Goal: Task Accomplishment & Management: Manage account settings

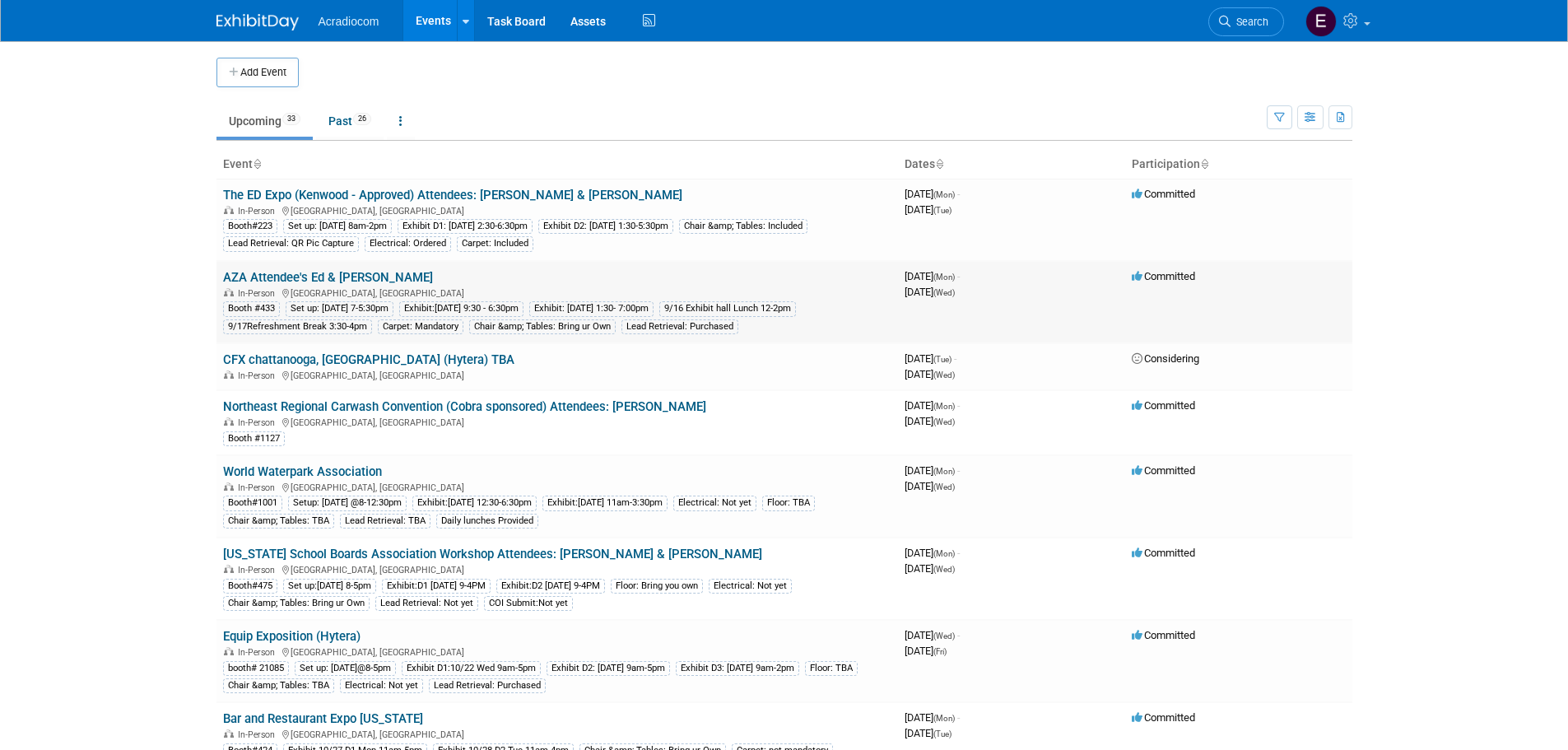
click at [363, 278] on link "AZA Attendee's Ed & [PERSON_NAME]" at bounding box center [328, 277] width 210 height 15
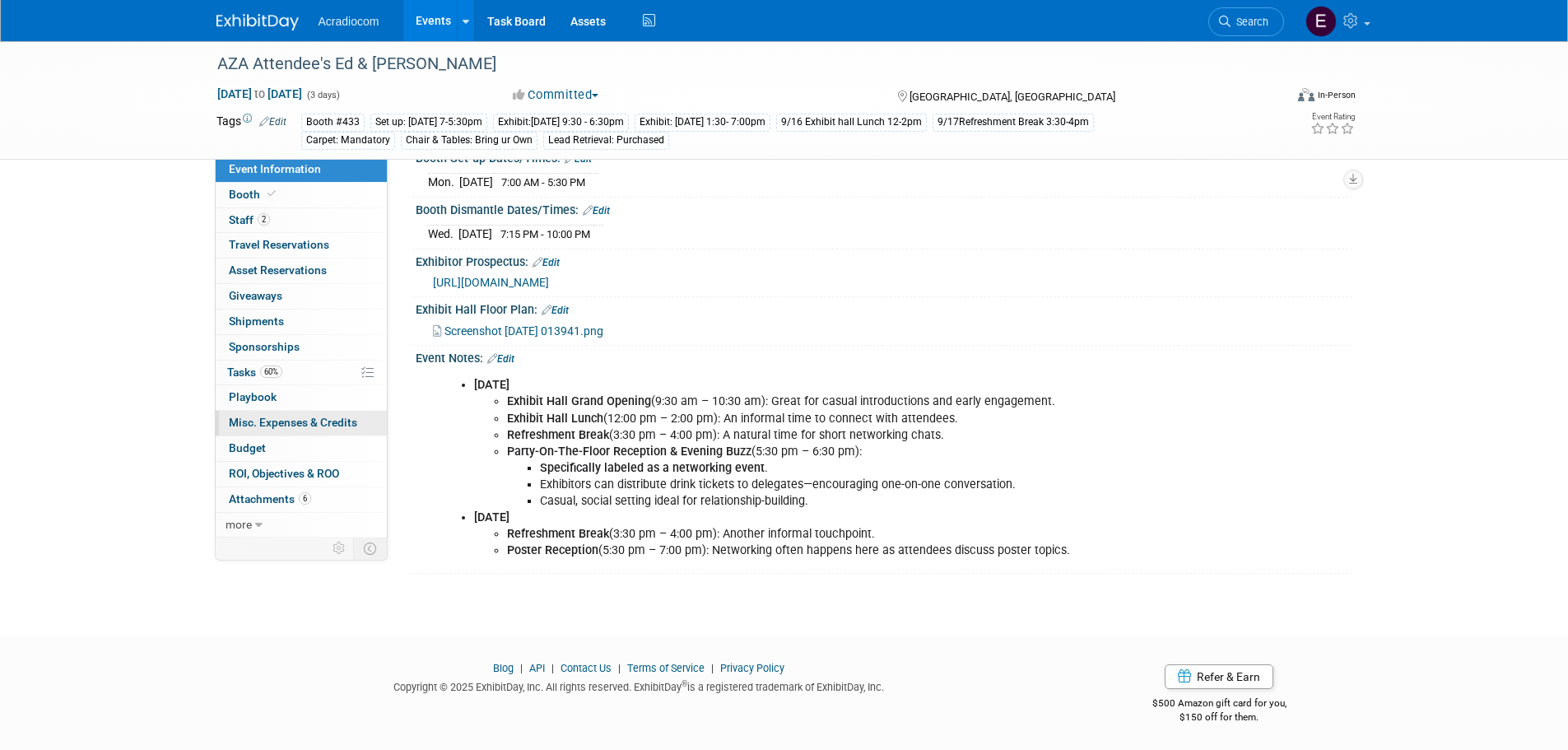
scroll to position [18, 0]
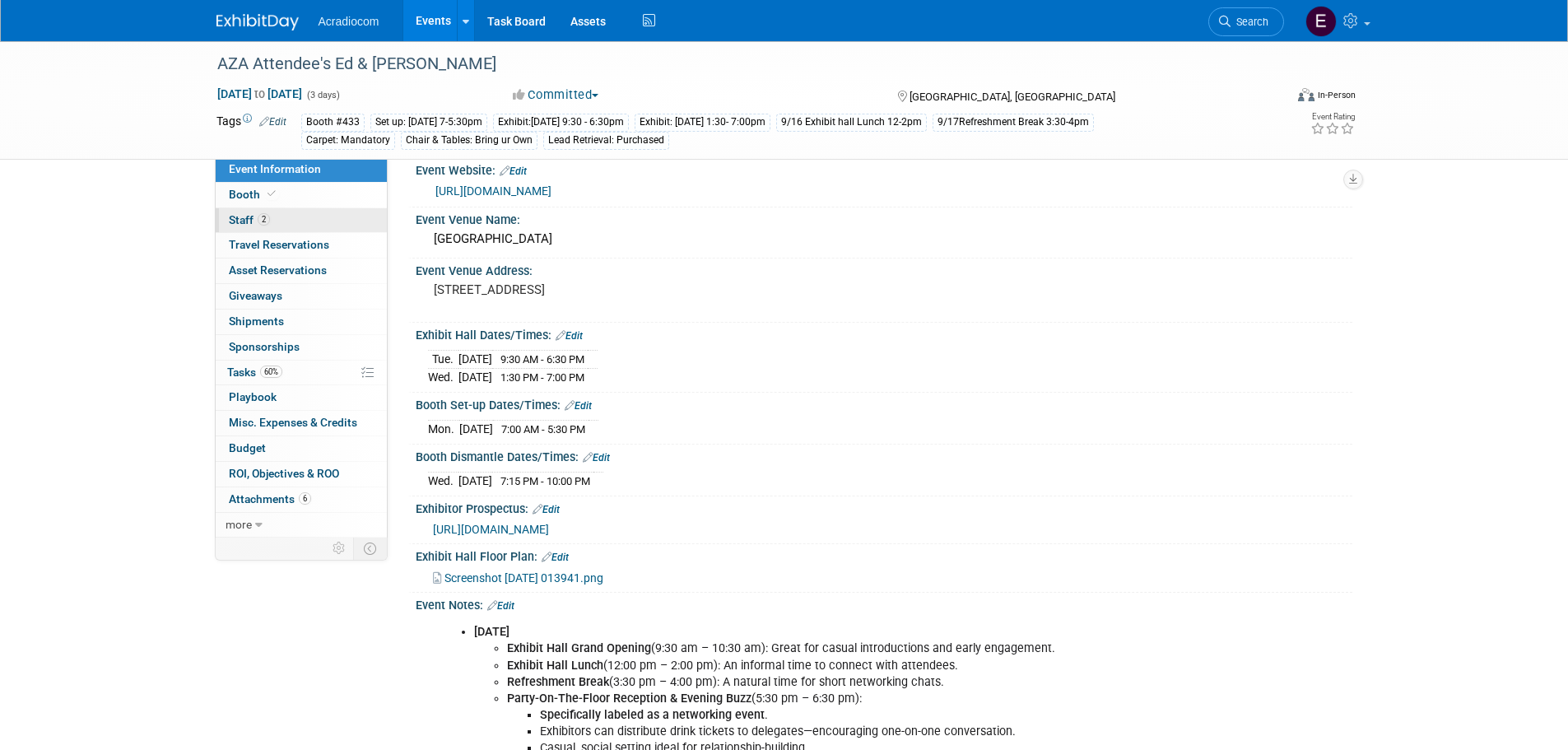
click at [261, 223] on span "2" at bounding box center [264, 219] width 12 height 12
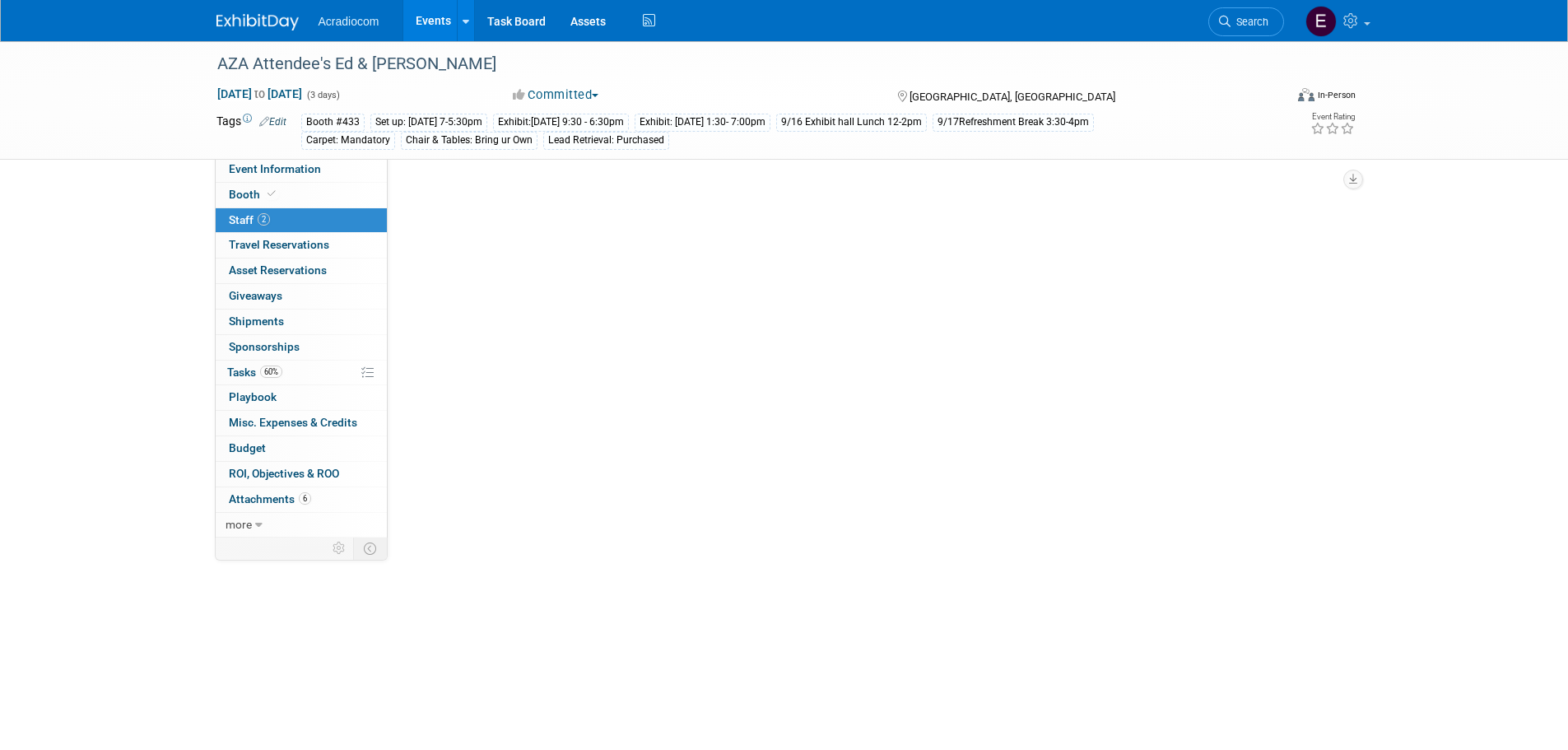
scroll to position [0, 0]
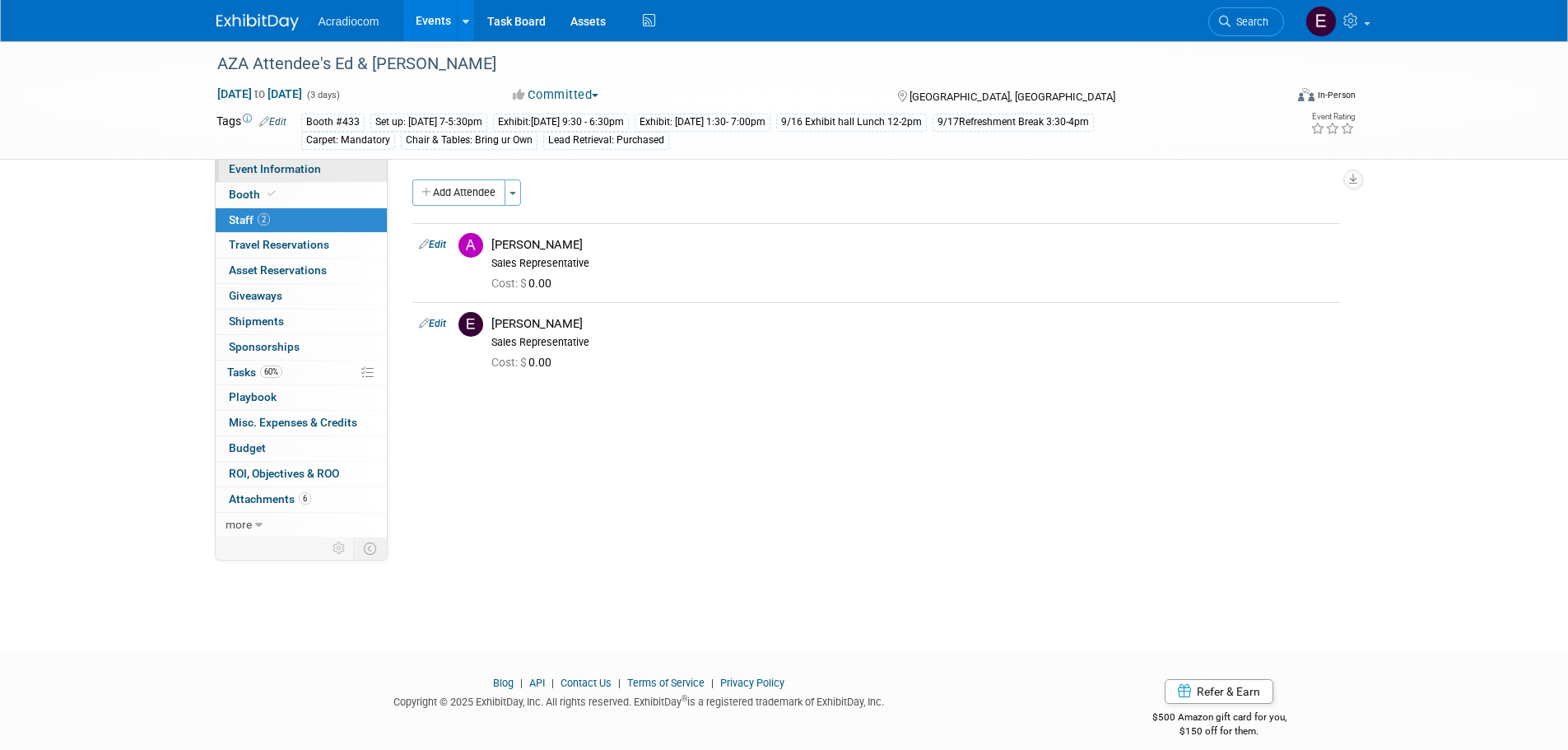
click at [326, 162] on link "Event Information" at bounding box center [301, 170] width 171 height 25
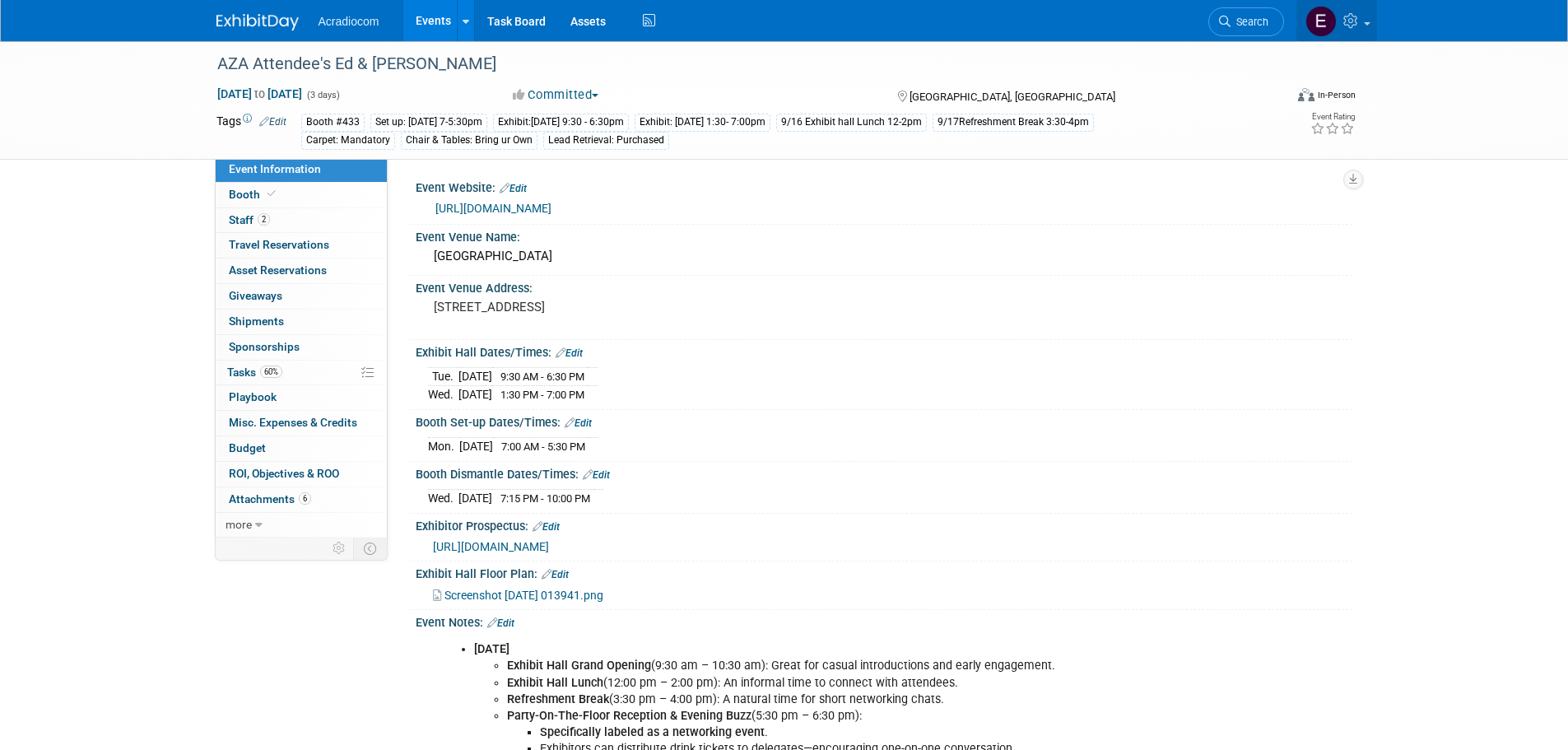
click at [1327, 23] on img at bounding box center [1320, 21] width 31 height 31
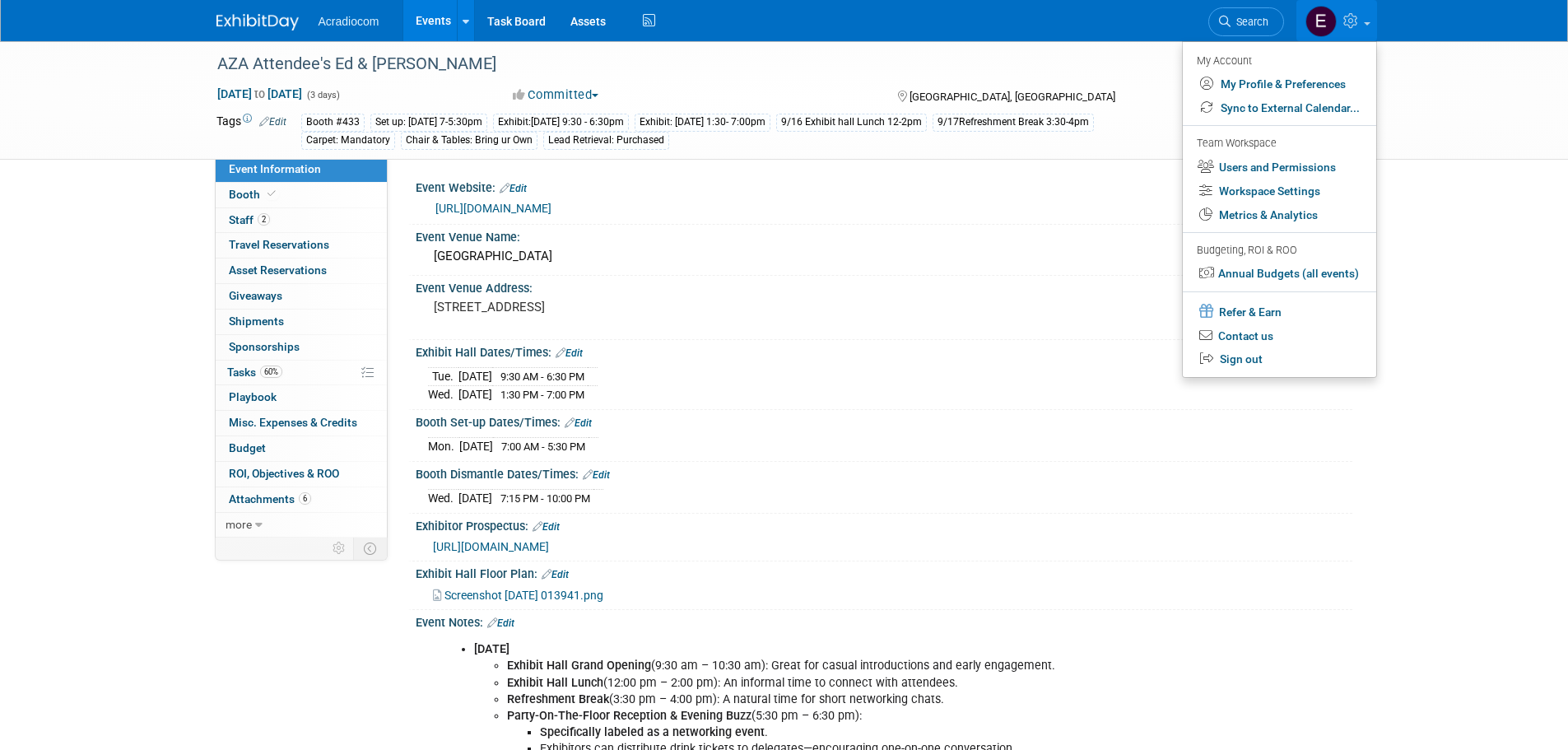
click at [1326, 21] on img at bounding box center [1320, 21] width 31 height 31
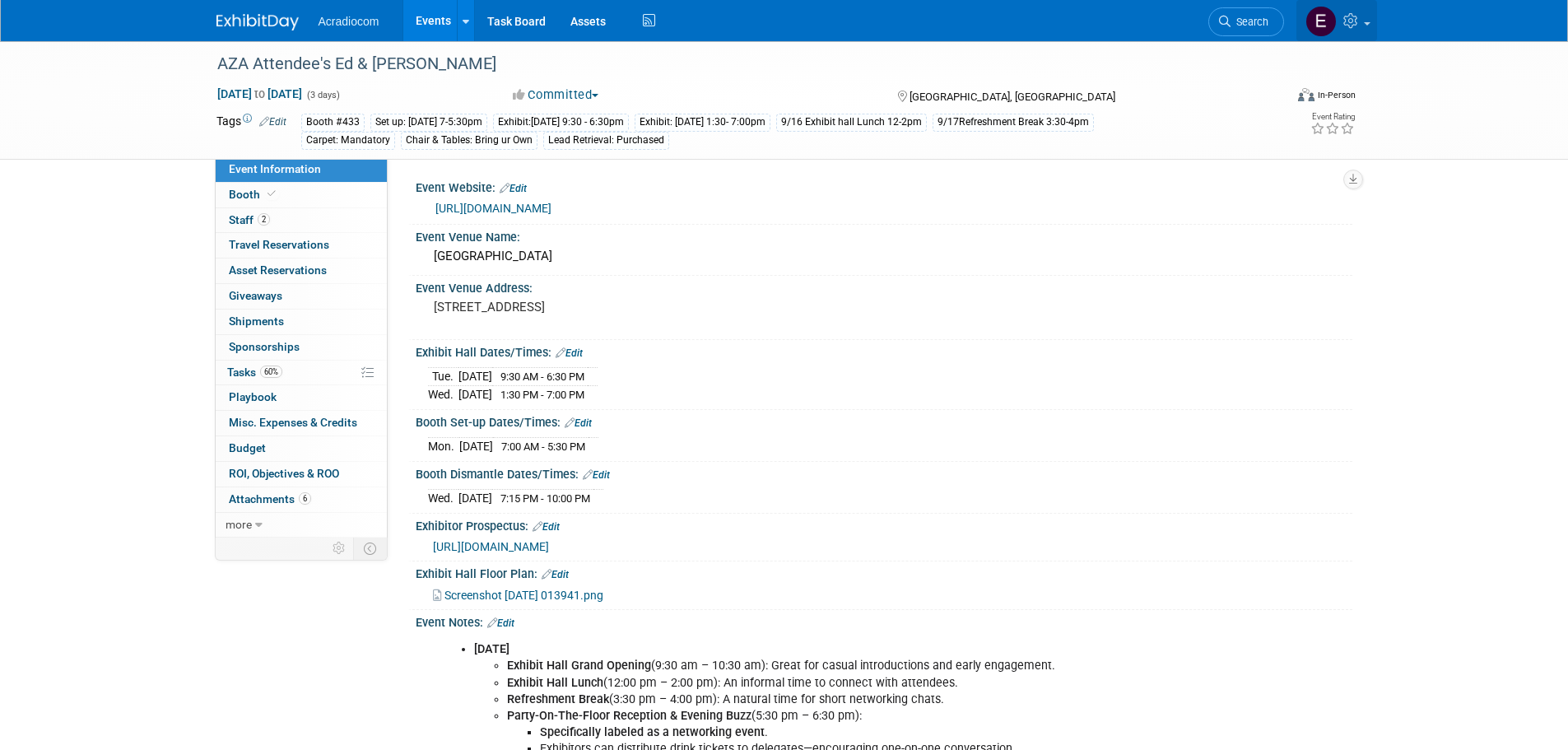
click at [1326, 21] on img at bounding box center [1320, 21] width 31 height 31
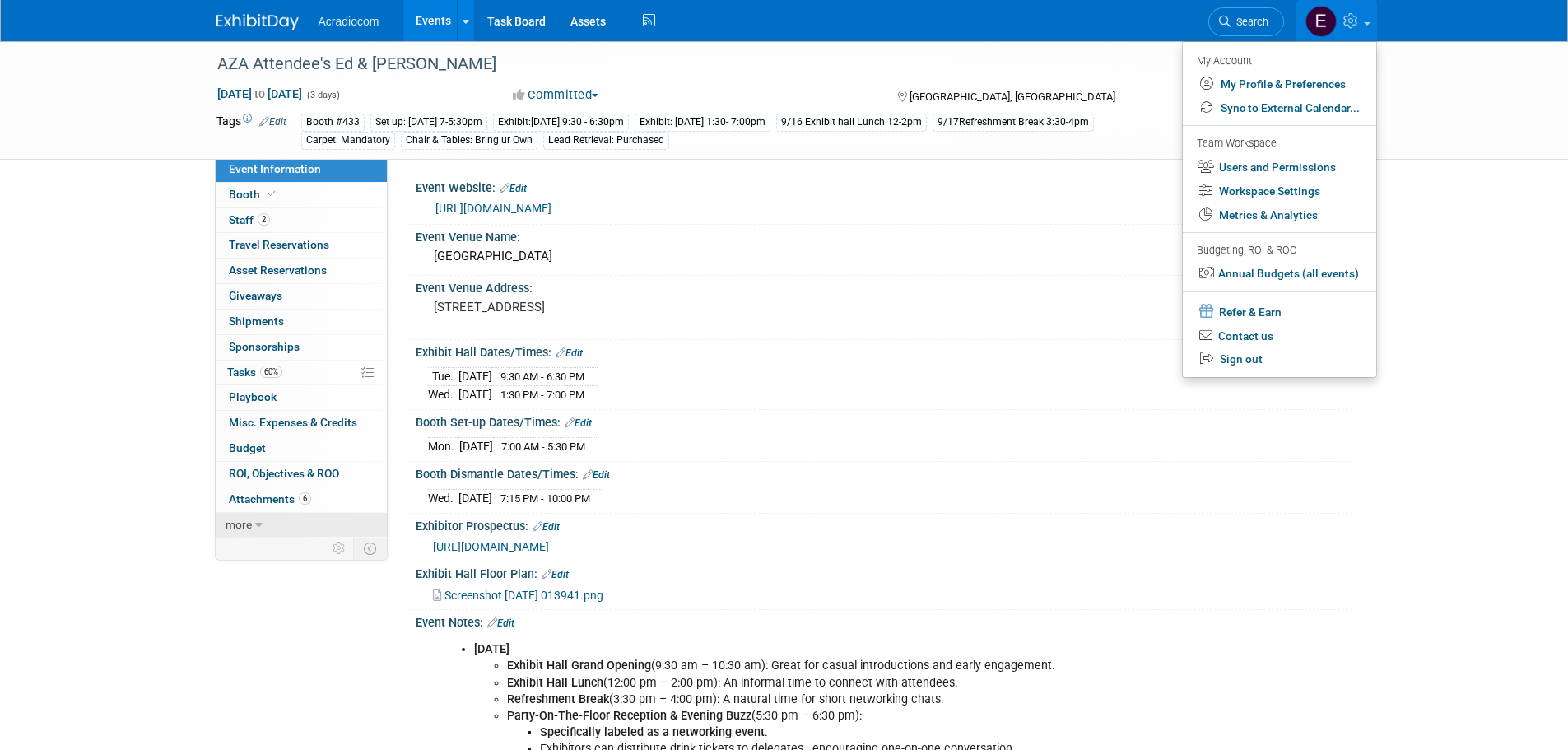
click at [258, 527] on icon at bounding box center [259, 525] width 7 height 11
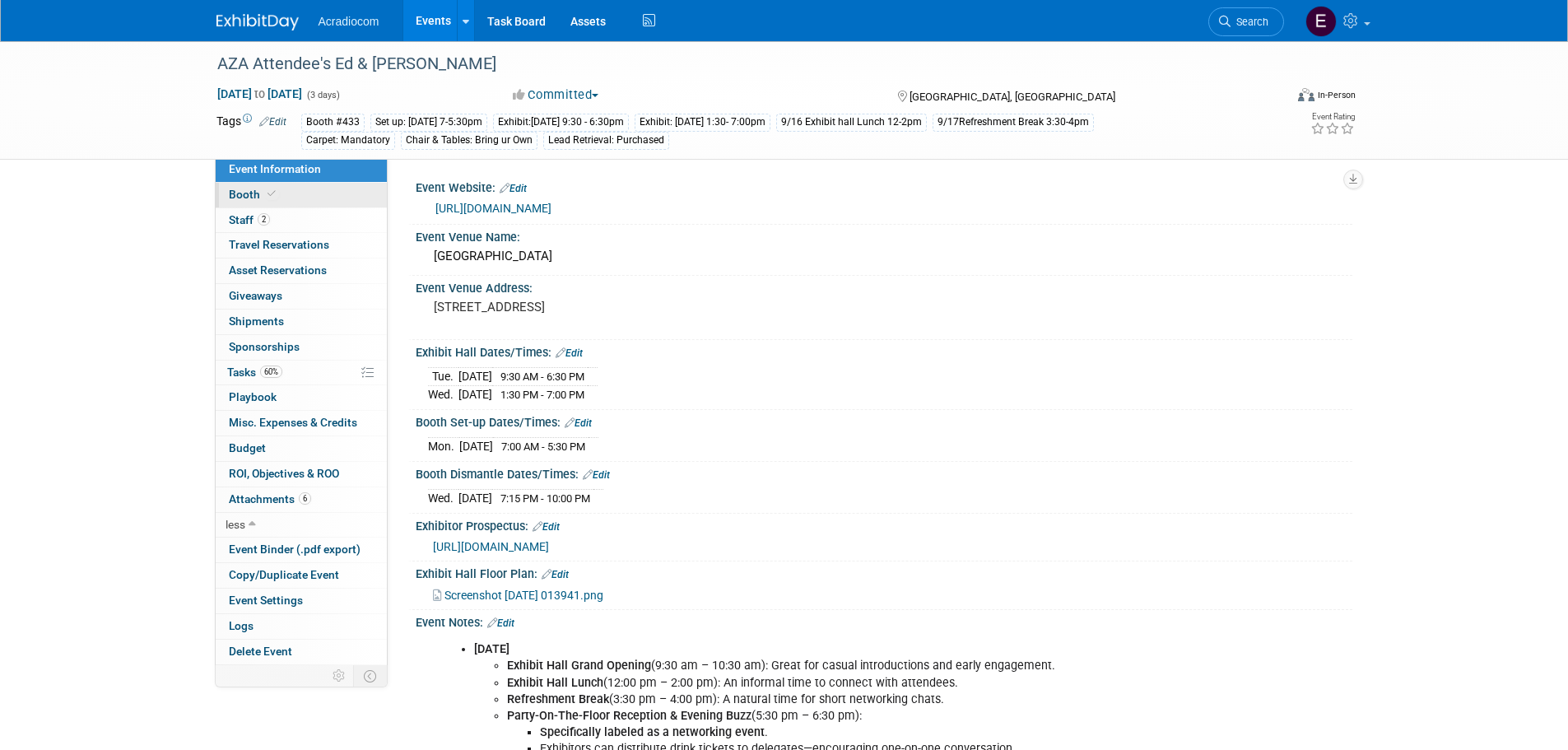
click at [274, 201] on span "Booth" at bounding box center [253, 194] width 50 height 13
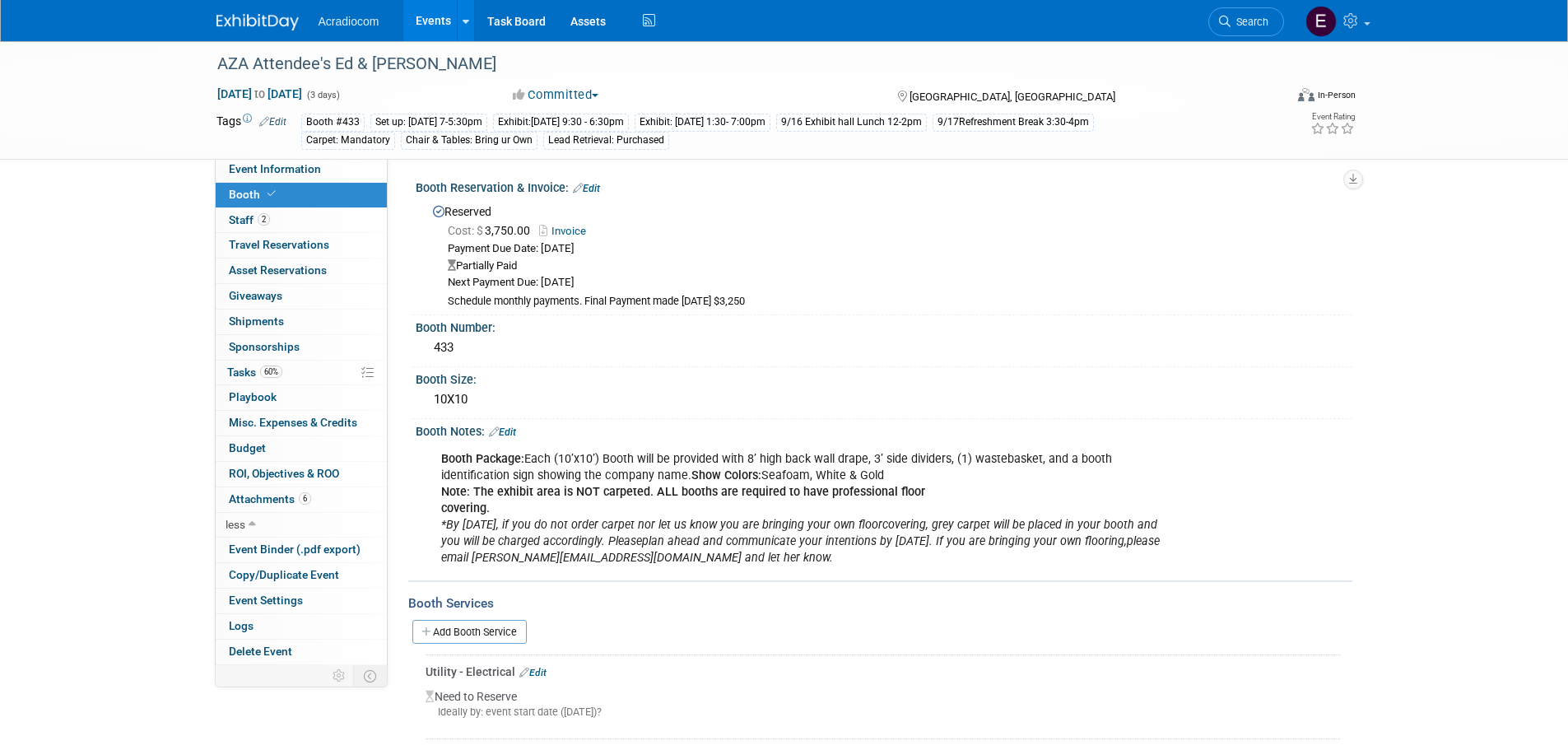
click at [273, 25] on img at bounding box center [257, 22] width 82 height 17
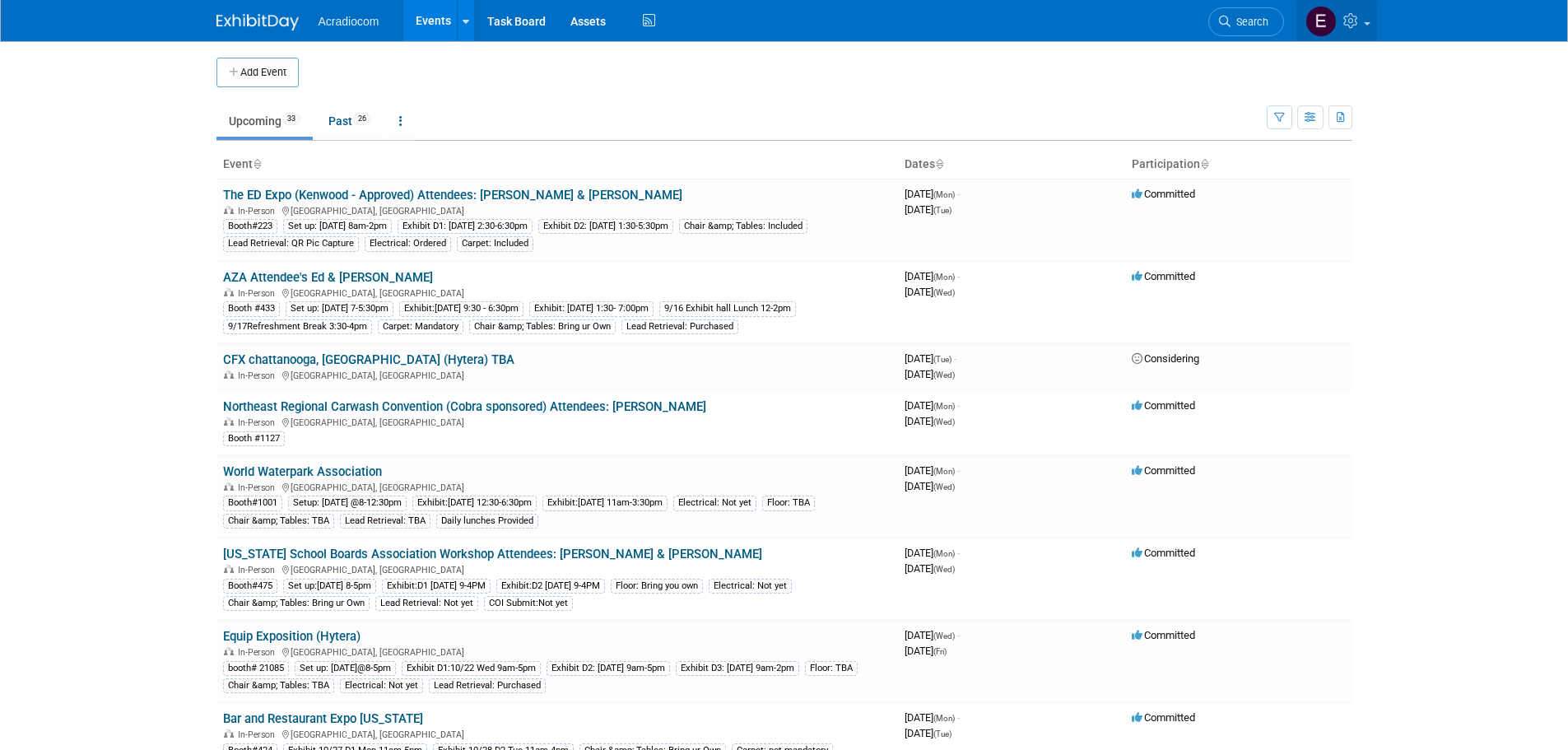
click at [1352, 18] on icon at bounding box center [1352, 20] width 19 height 15
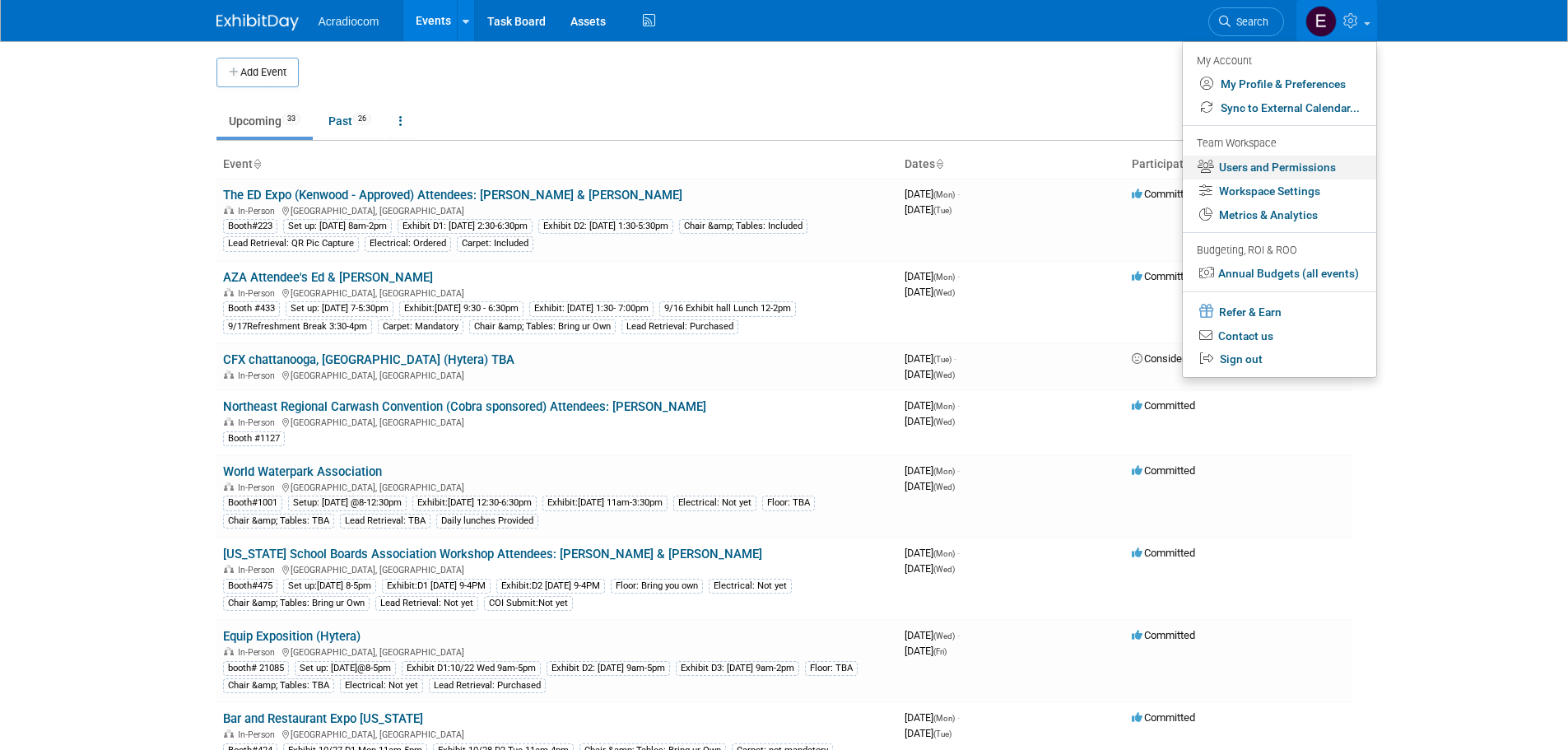
click at [1338, 164] on link "Users and Permissions" at bounding box center [1279, 167] width 193 height 24
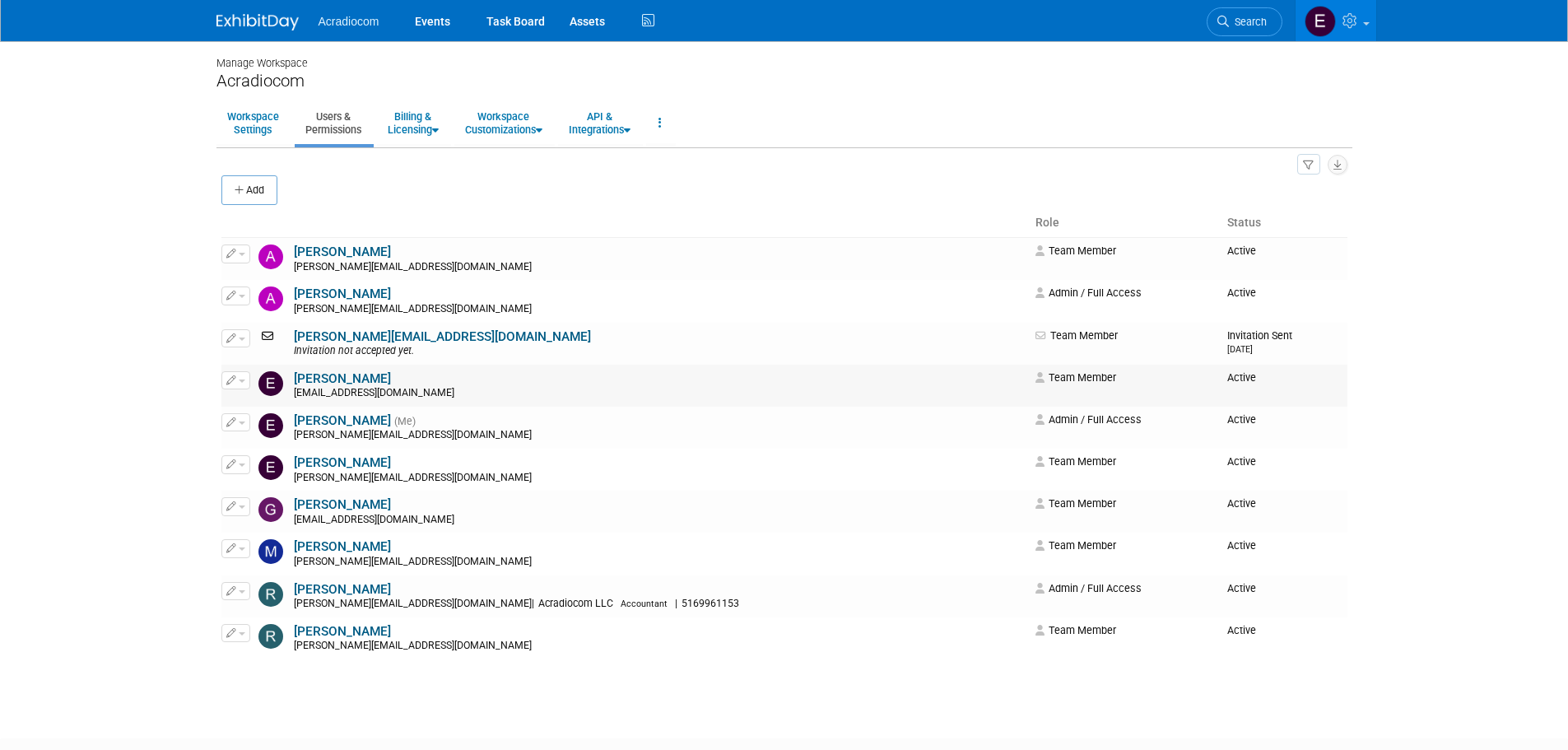
click at [1227, 380] on span "Active" at bounding box center [1241, 377] width 29 height 12
click at [226, 375] on icon "button" at bounding box center [230, 380] width 10 height 9
click at [176, 463] on body "Acradiocom Events Task Board Assets" at bounding box center [784, 375] width 1568 height 750
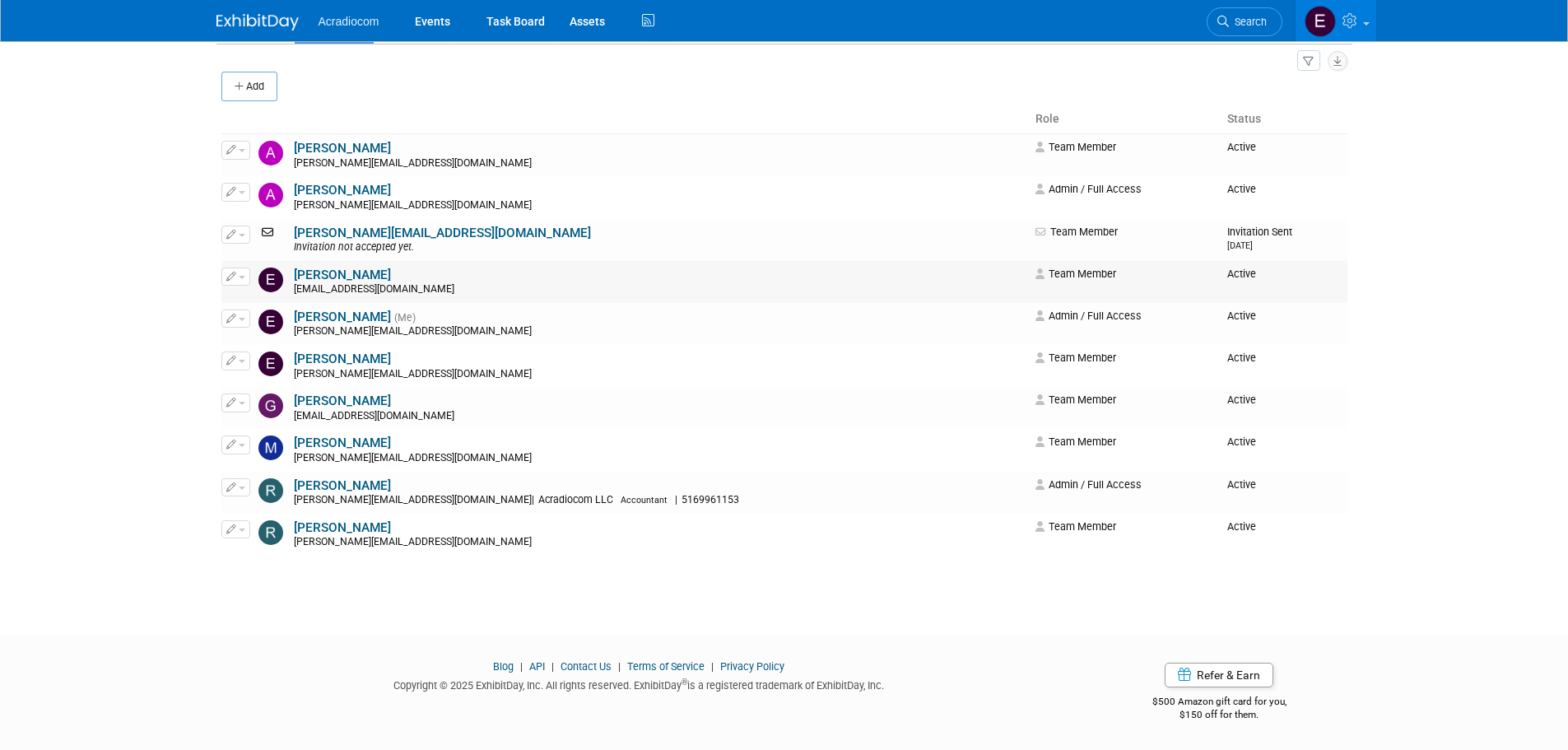
click at [236, 280] on button "button" at bounding box center [236, 277] width 29 height 19
click at [270, 306] on link "Edit" at bounding box center [287, 303] width 130 height 23
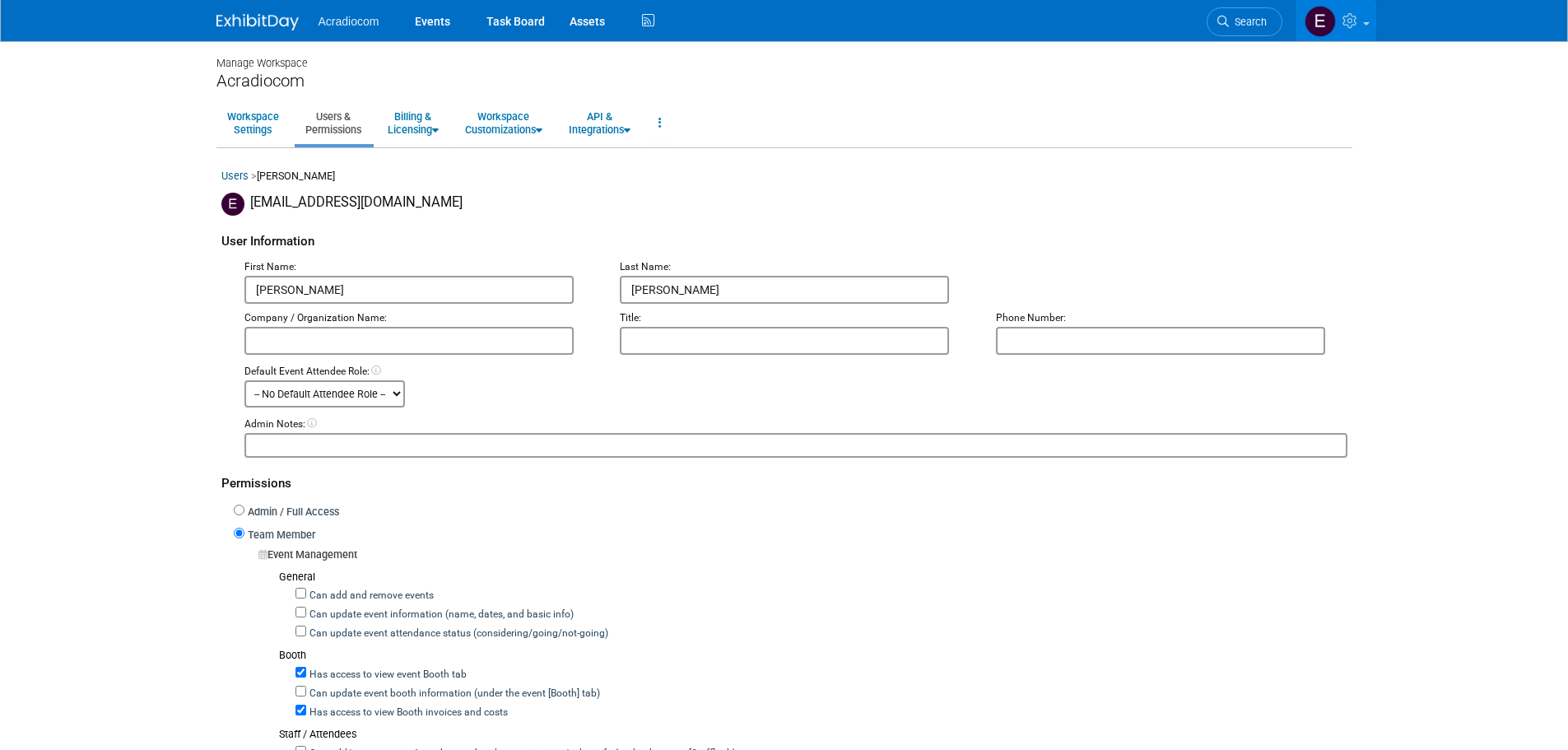
click at [1304, 14] on link at bounding box center [1335, 20] width 80 height 42
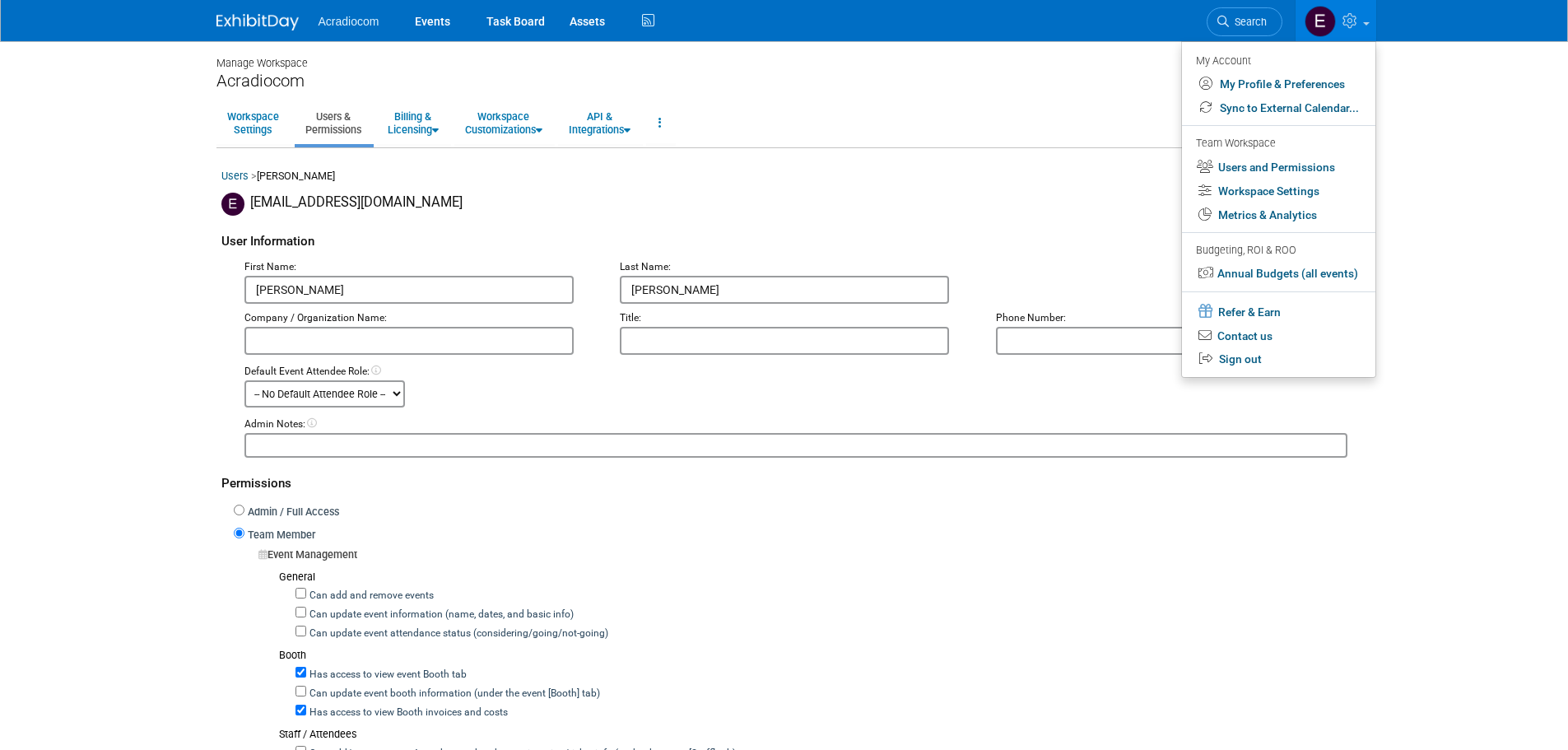
click at [164, 223] on body "Acradiocom Events Task Board Assets" at bounding box center [784, 375] width 1568 height 750
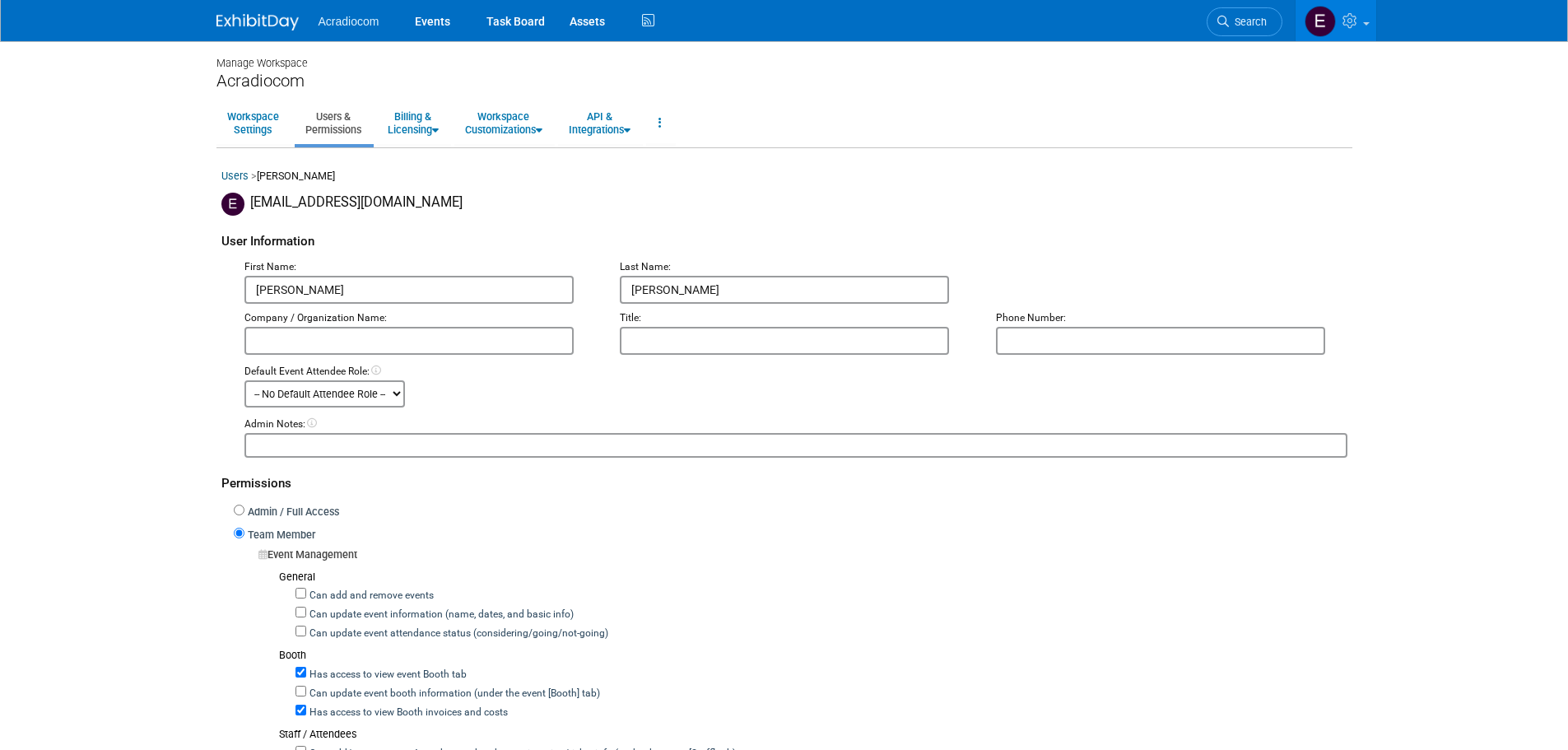
click at [239, 178] on link "Users" at bounding box center [235, 176] width 27 height 12
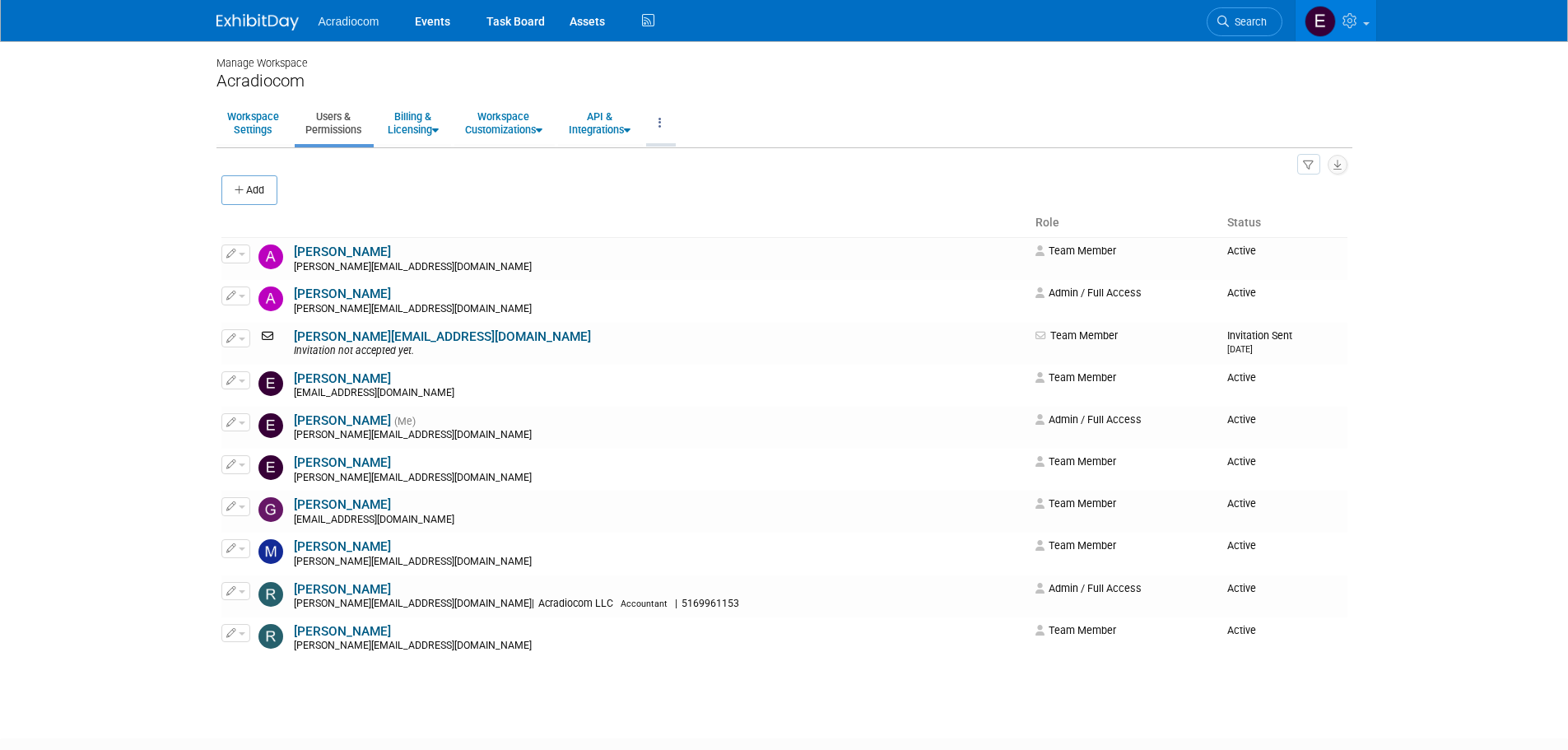
click at [668, 127] on link at bounding box center [660, 124] width 28 height 41
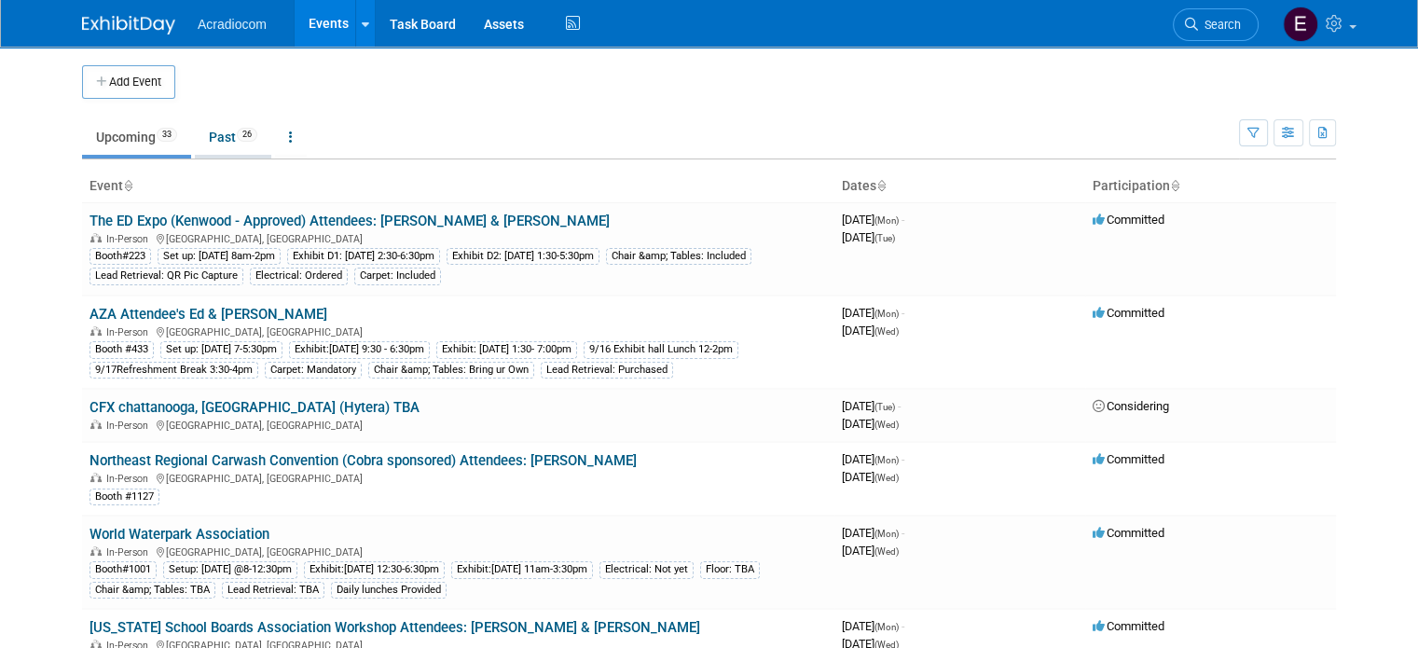
click at [241, 141] on span "26" at bounding box center [247, 135] width 21 height 14
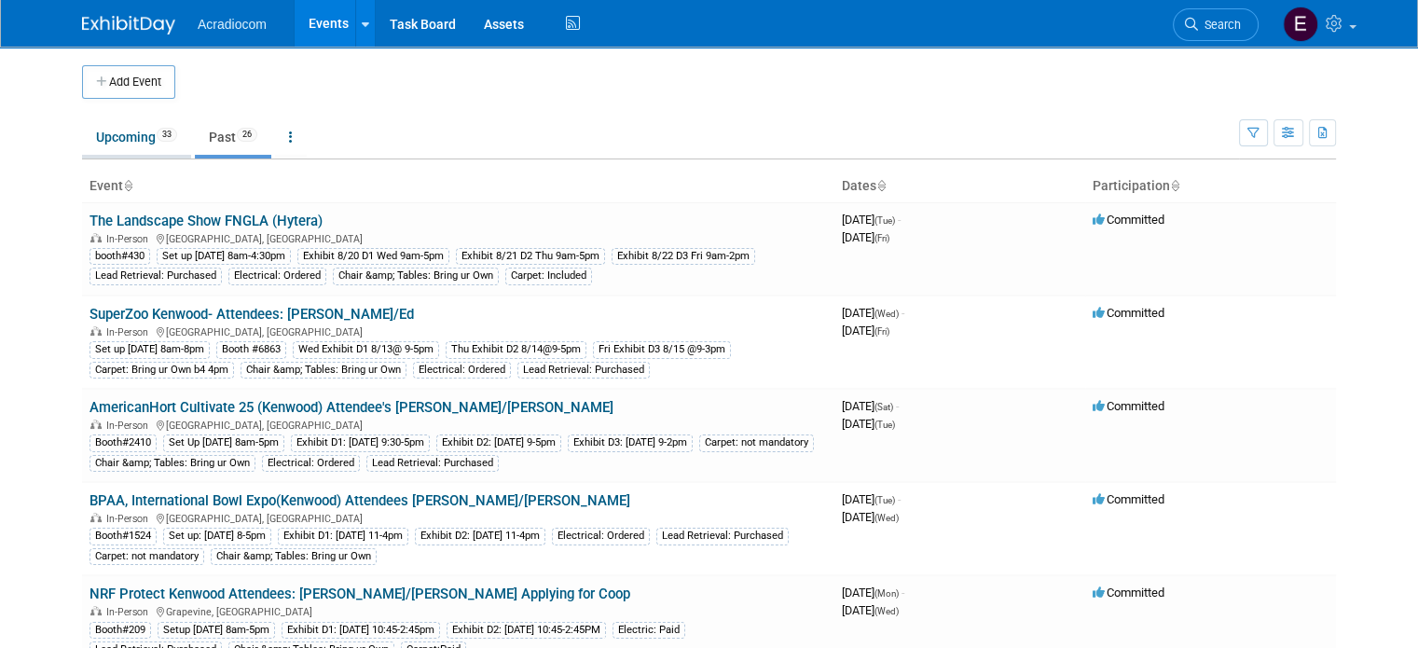
click at [133, 143] on link "Upcoming 33" at bounding box center [136, 136] width 109 height 35
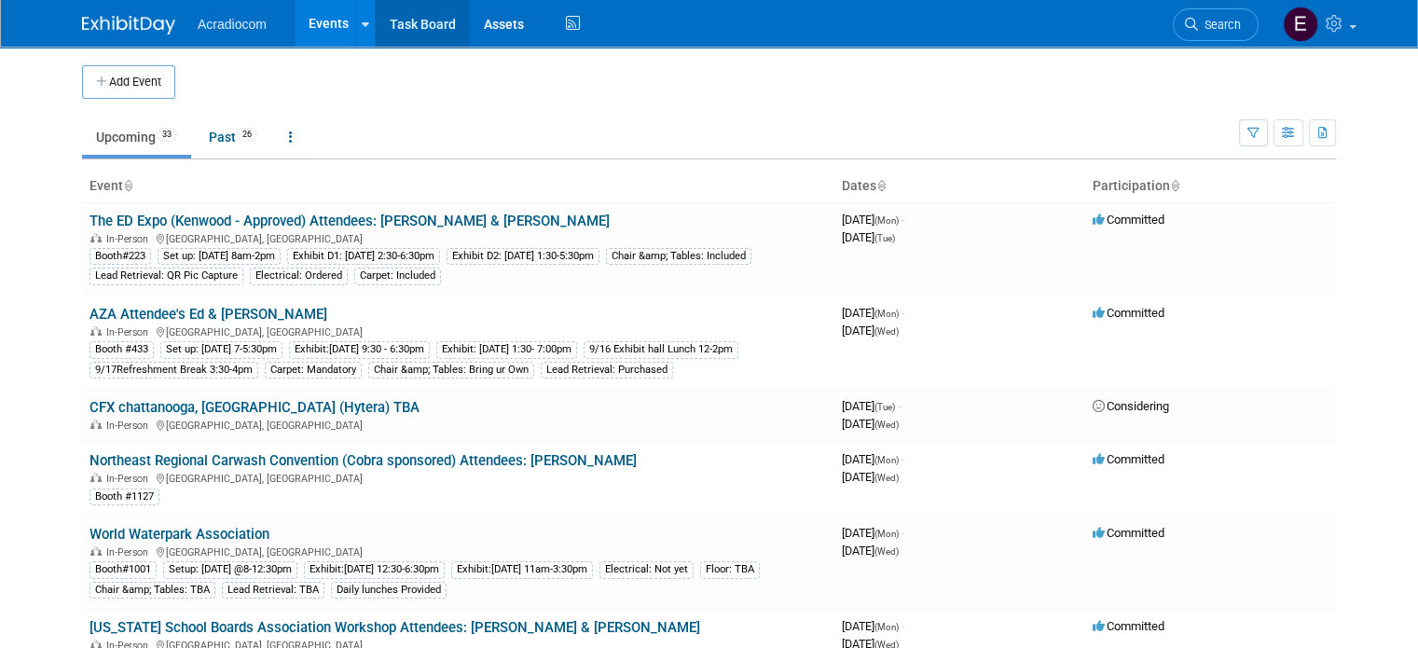
click at [432, 29] on link "Task Board" at bounding box center [423, 23] width 94 height 47
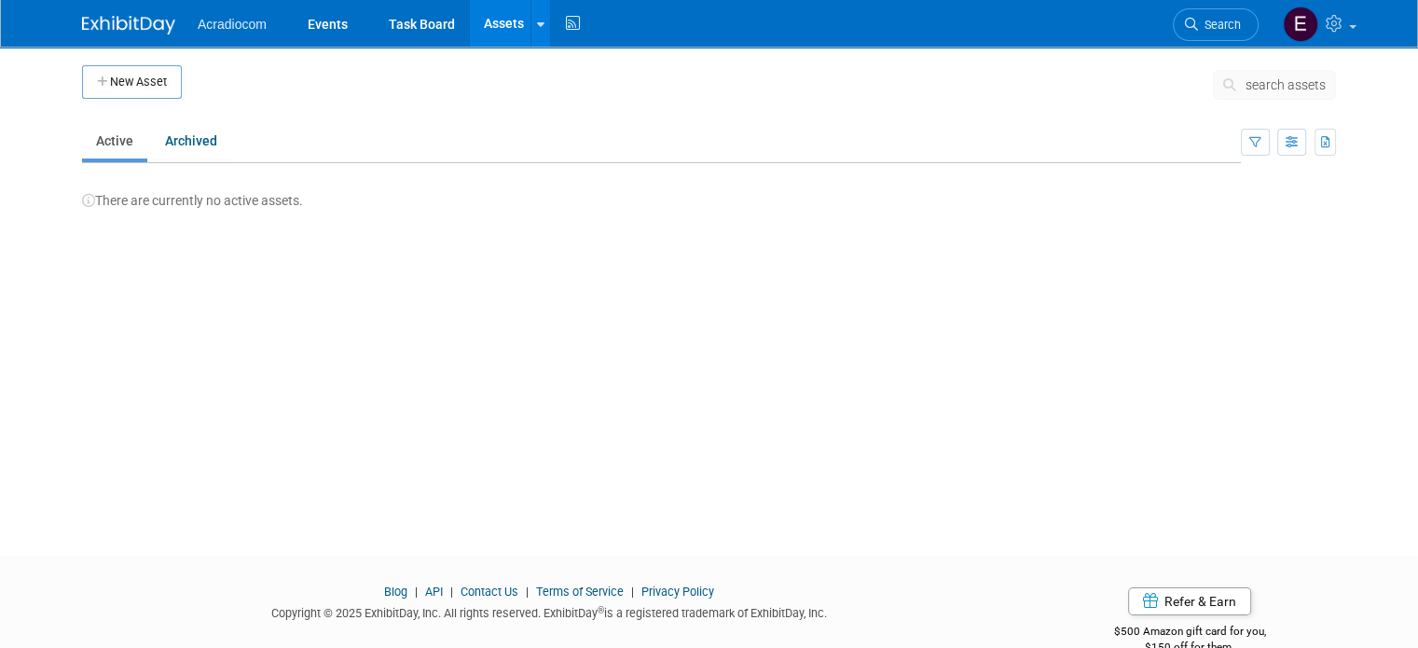
click at [239, 35] on ul "Acradiocom Events Task Board Assets New Asset Bulk Upload Assets Storage Locati…" at bounding box center [391, 23] width 387 height 47
click at [240, 21] on span "Acradiocom" at bounding box center [232, 24] width 69 height 15
click at [142, 26] on img at bounding box center [128, 25] width 93 height 19
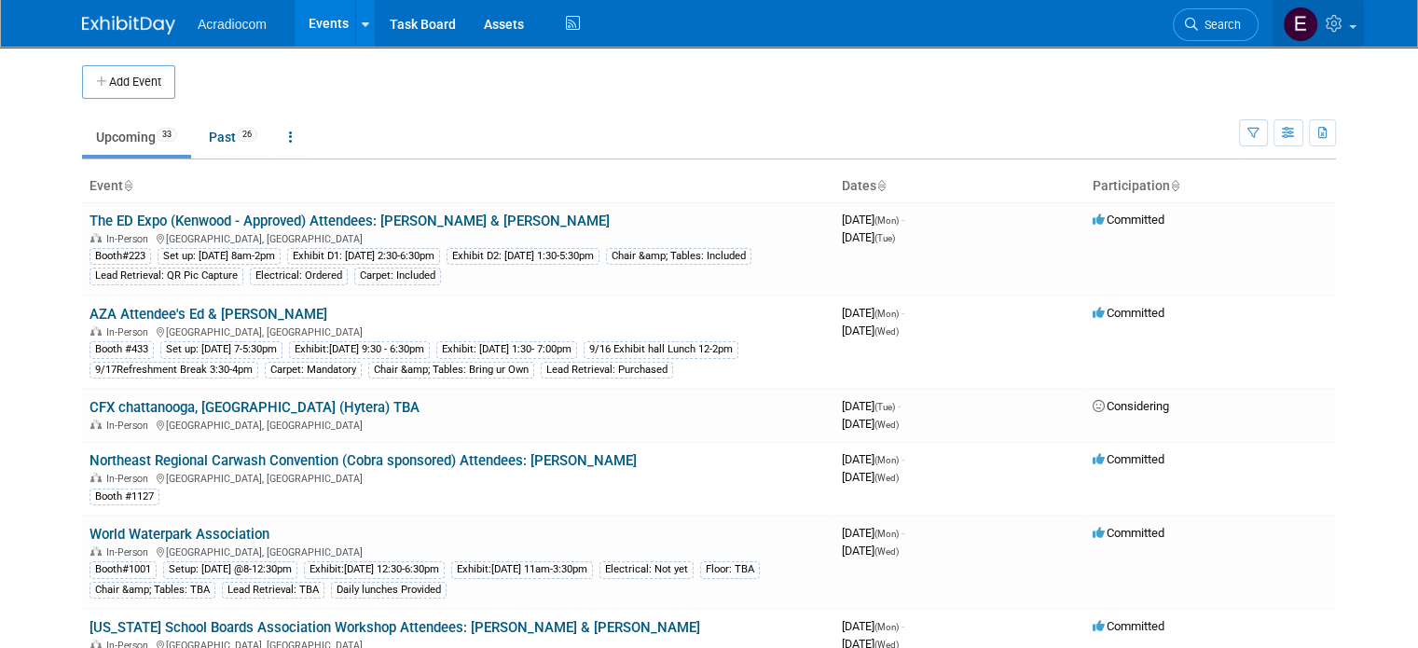
click at [1347, 28] on icon at bounding box center [1336, 23] width 21 height 17
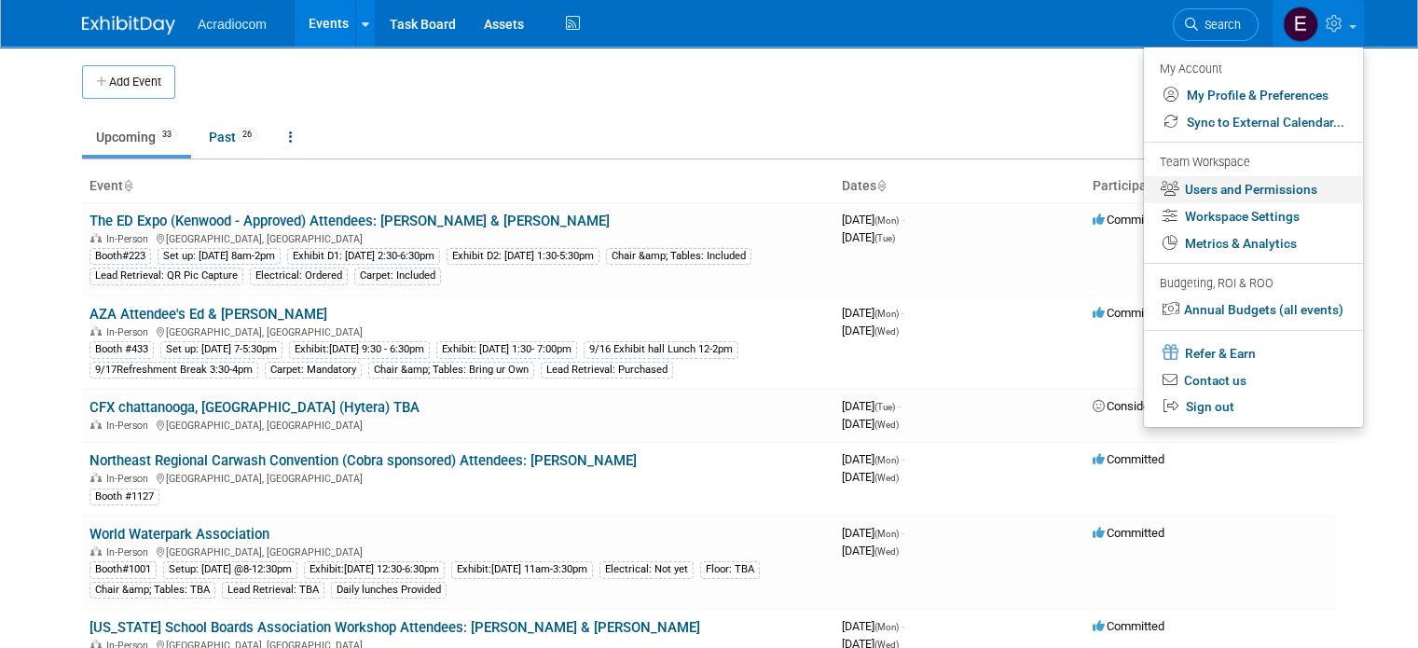
click at [1304, 193] on link "Users and Permissions" at bounding box center [1253, 189] width 219 height 27
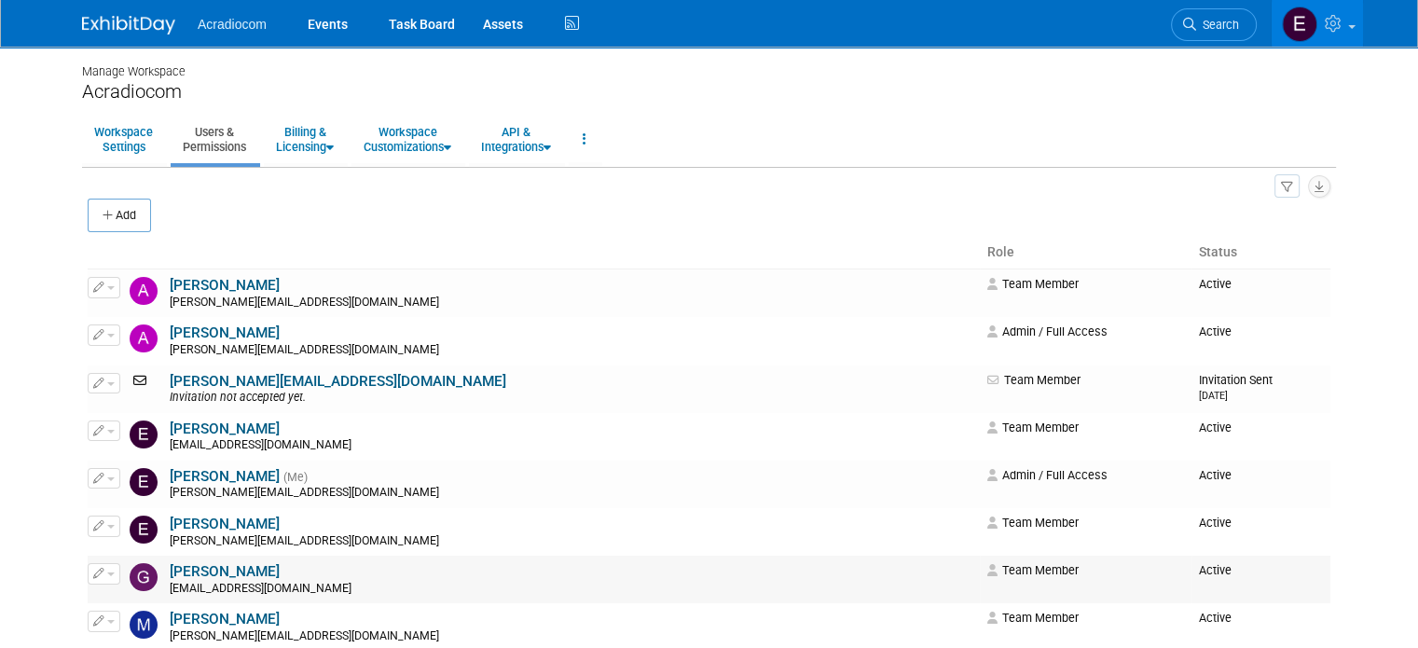
scroll to position [186, 0]
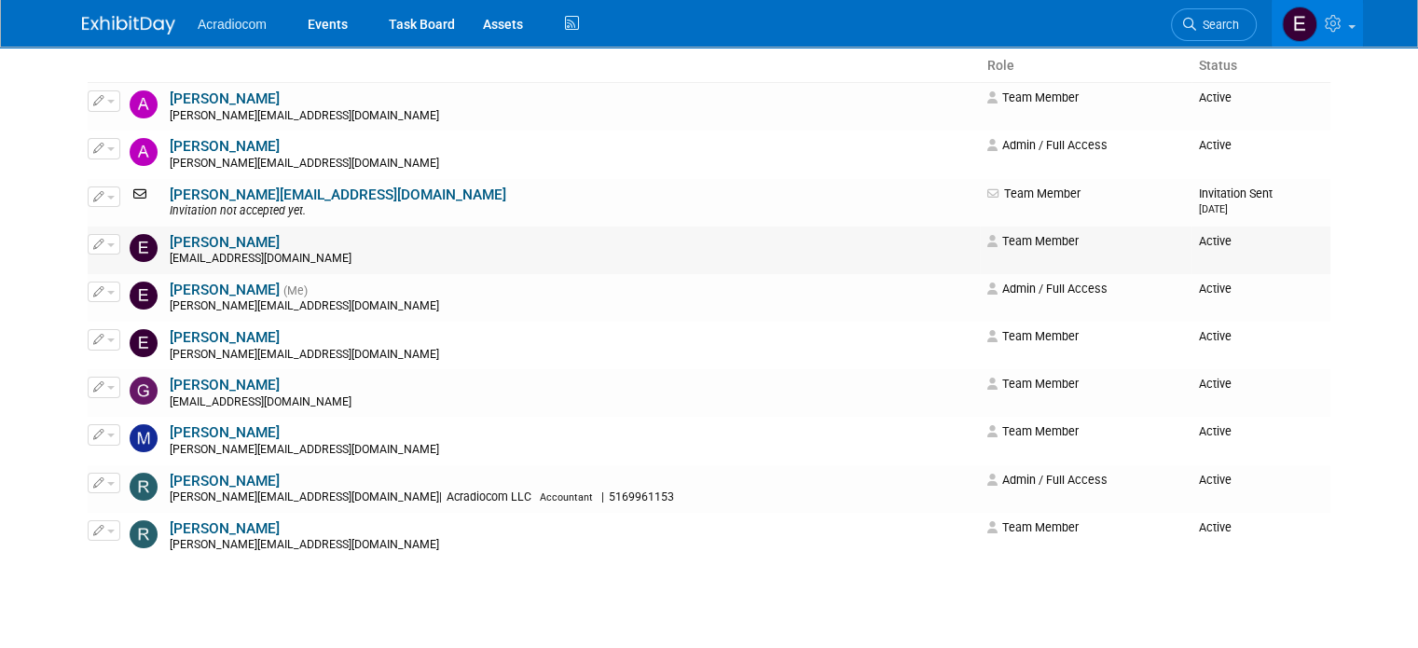
click at [95, 246] on button "button" at bounding box center [104, 244] width 33 height 21
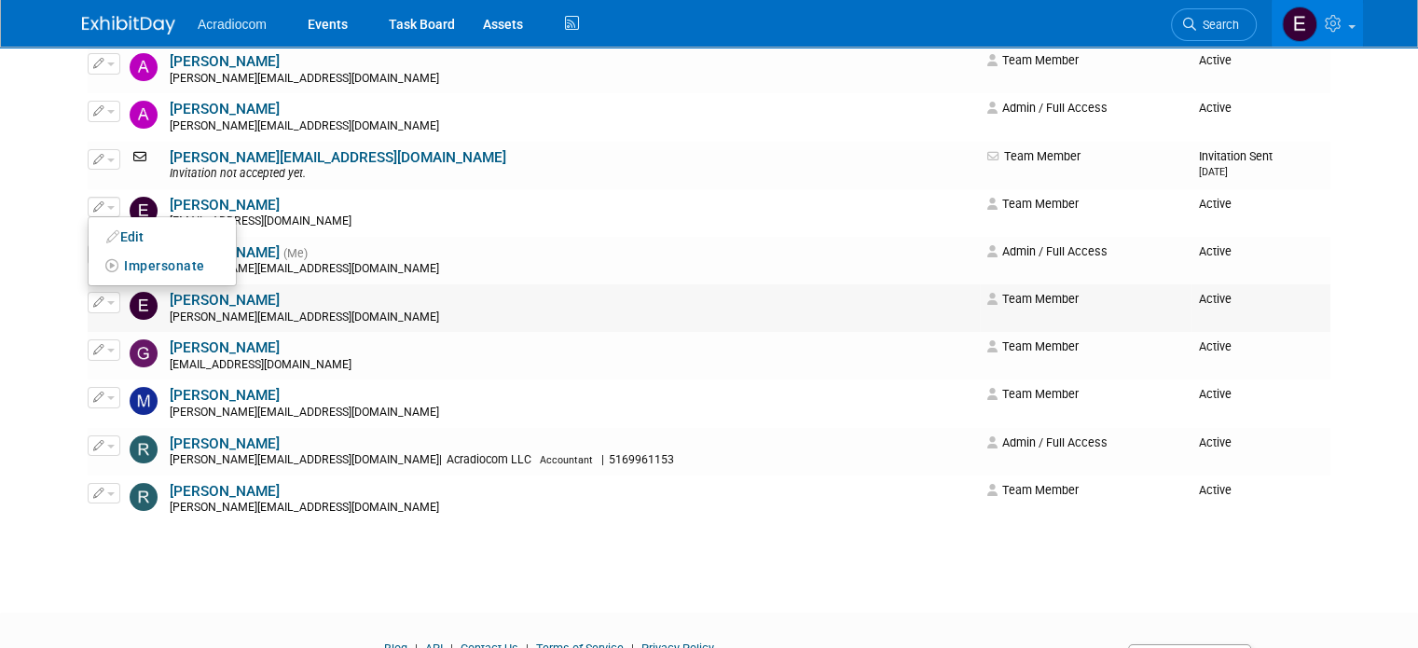
scroll to position [131, 0]
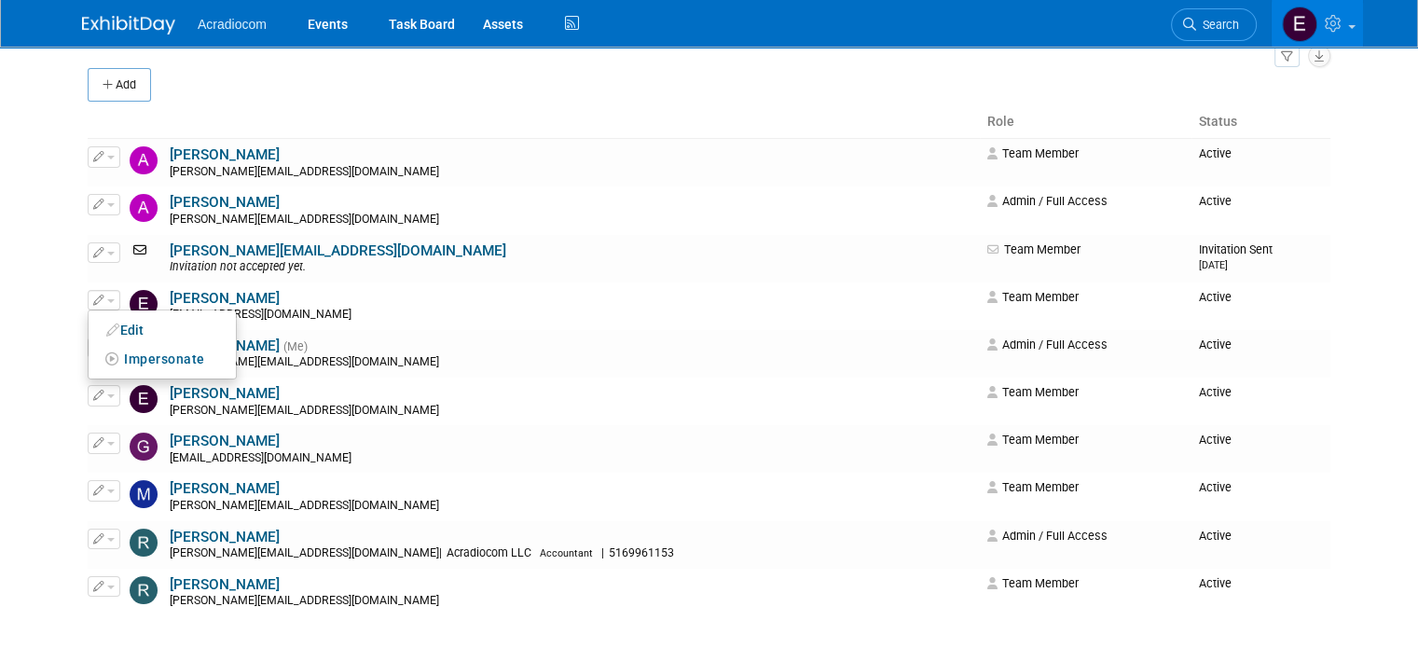
click at [137, 18] on img at bounding box center [128, 25] width 93 height 19
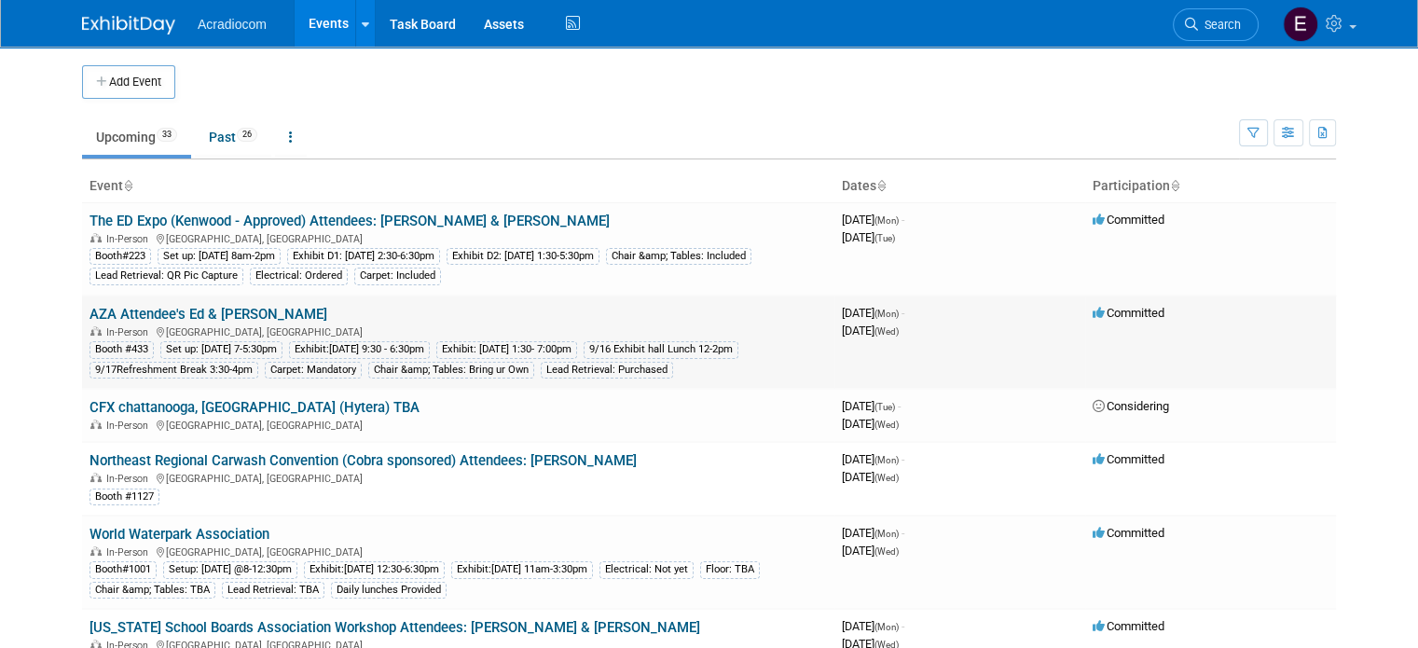
click at [125, 308] on link "AZA Attendee's Ed & [PERSON_NAME]" at bounding box center [208, 314] width 238 height 17
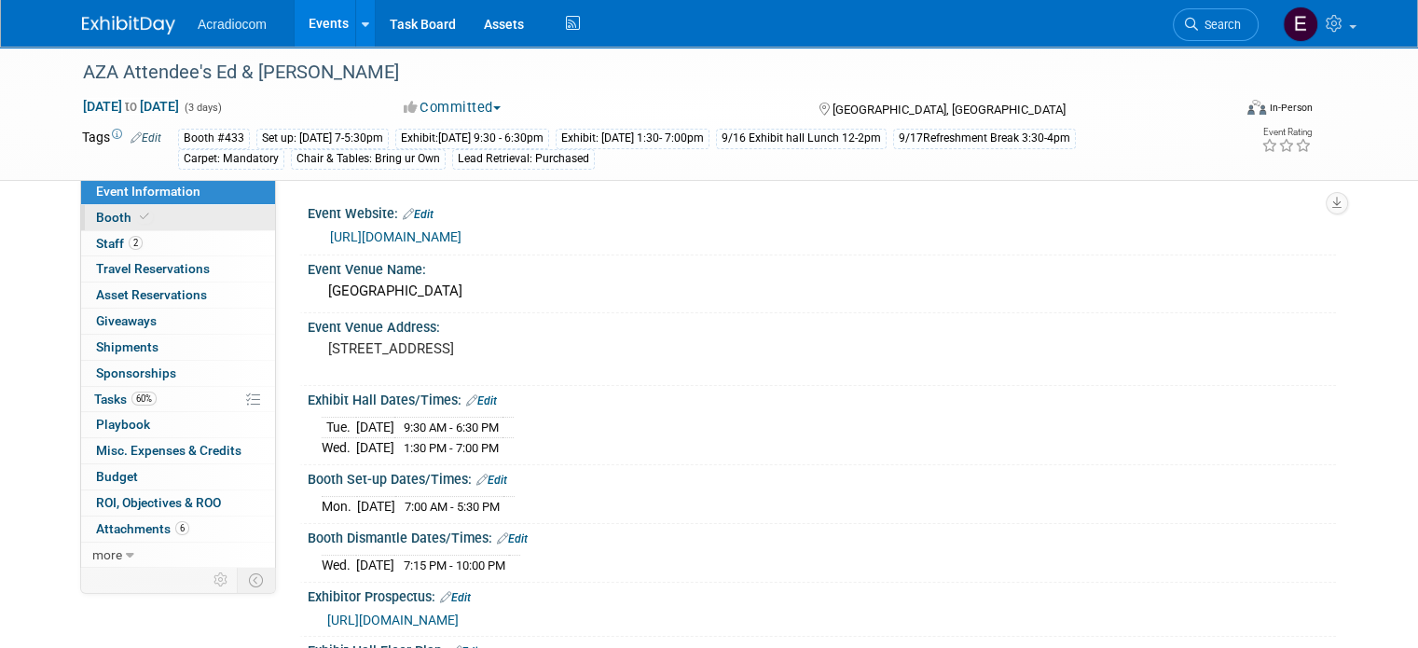
click at [175, 223] on link "Booth" at bounding box center [178, 217] width 194 height 25
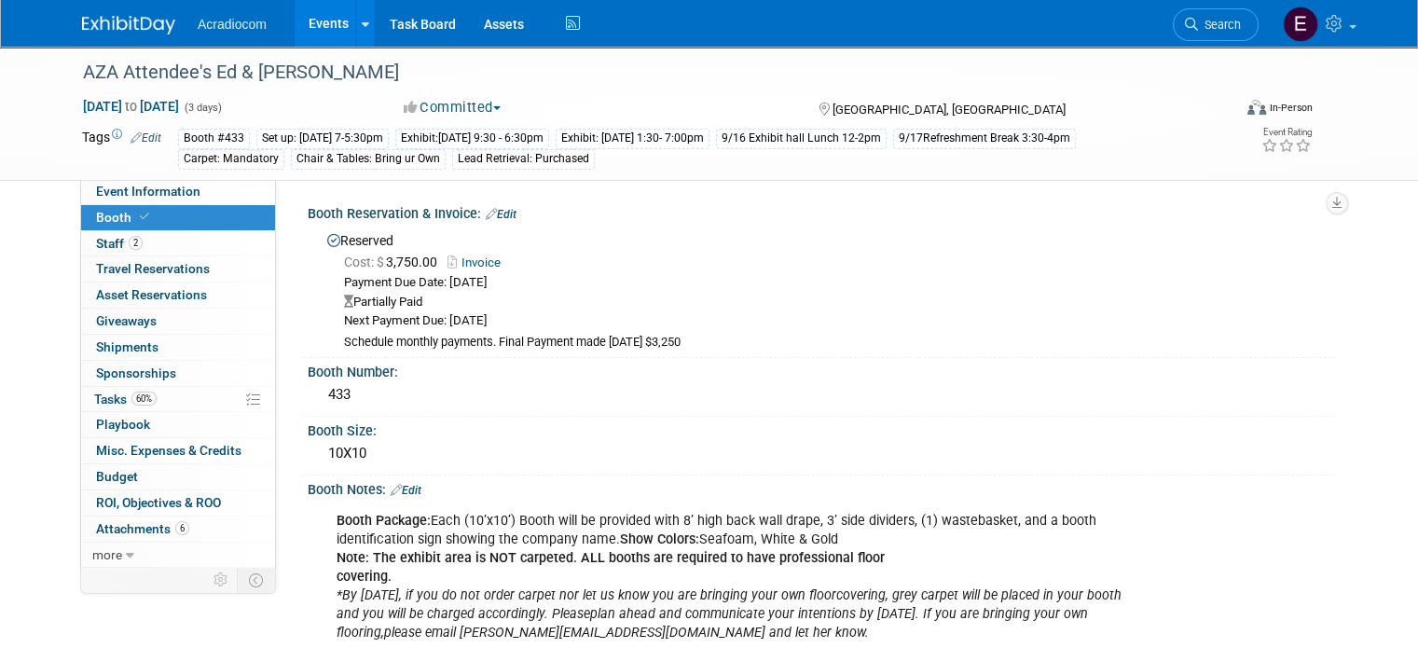
click at [467, 267] on link "Invoice" at bounding box center [478, 262] width 62 height 14
click at [127, 128] on td "Tags Edit" at bounding box center [121, 149] width 79 height 42
click at [131, 141] on link "Edit" at bounding box center [146, 137] width 31 height 13
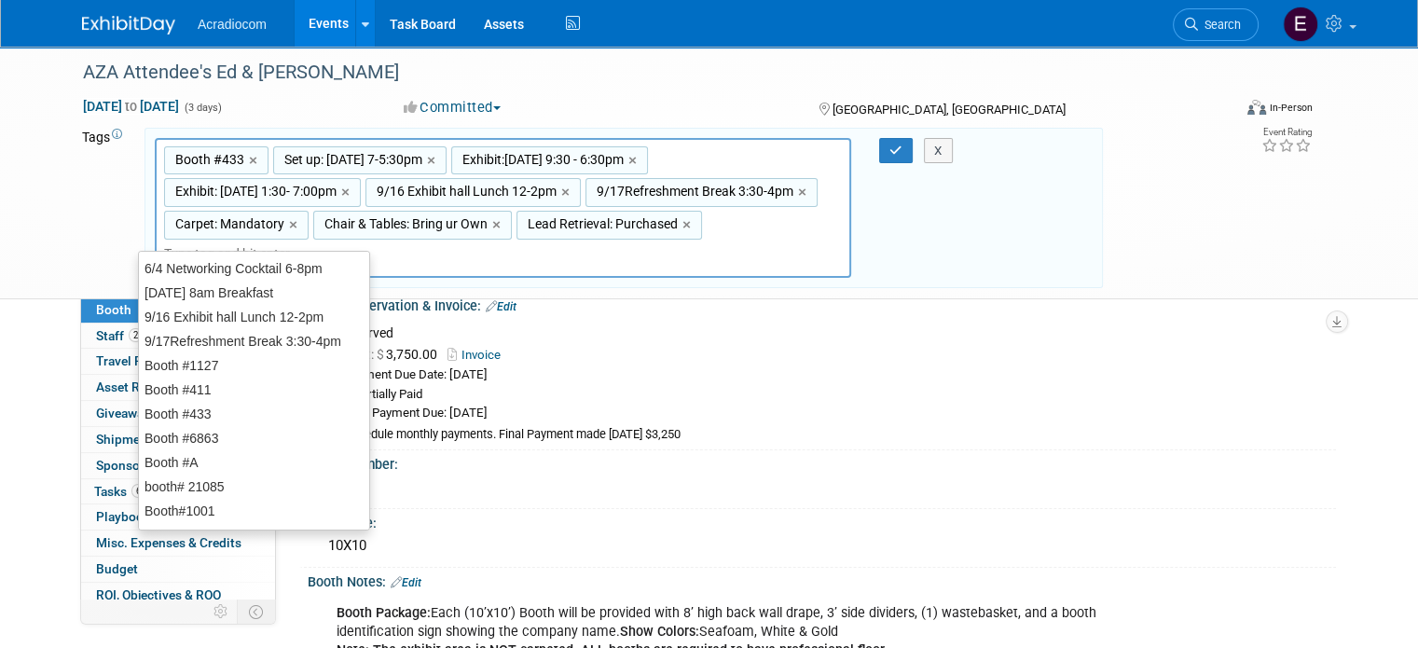
click at [313, 244] on input "text" at bounding box center [238, 253] width 149 height 19
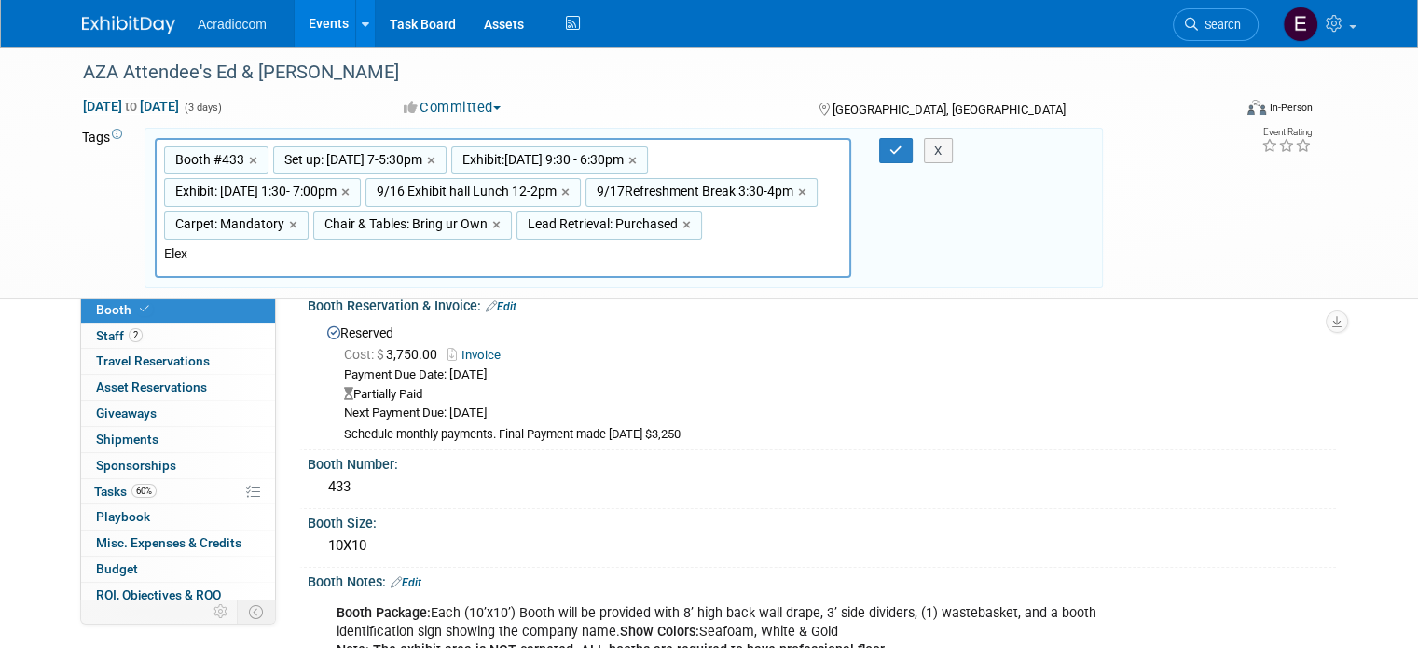
type input "Ele"
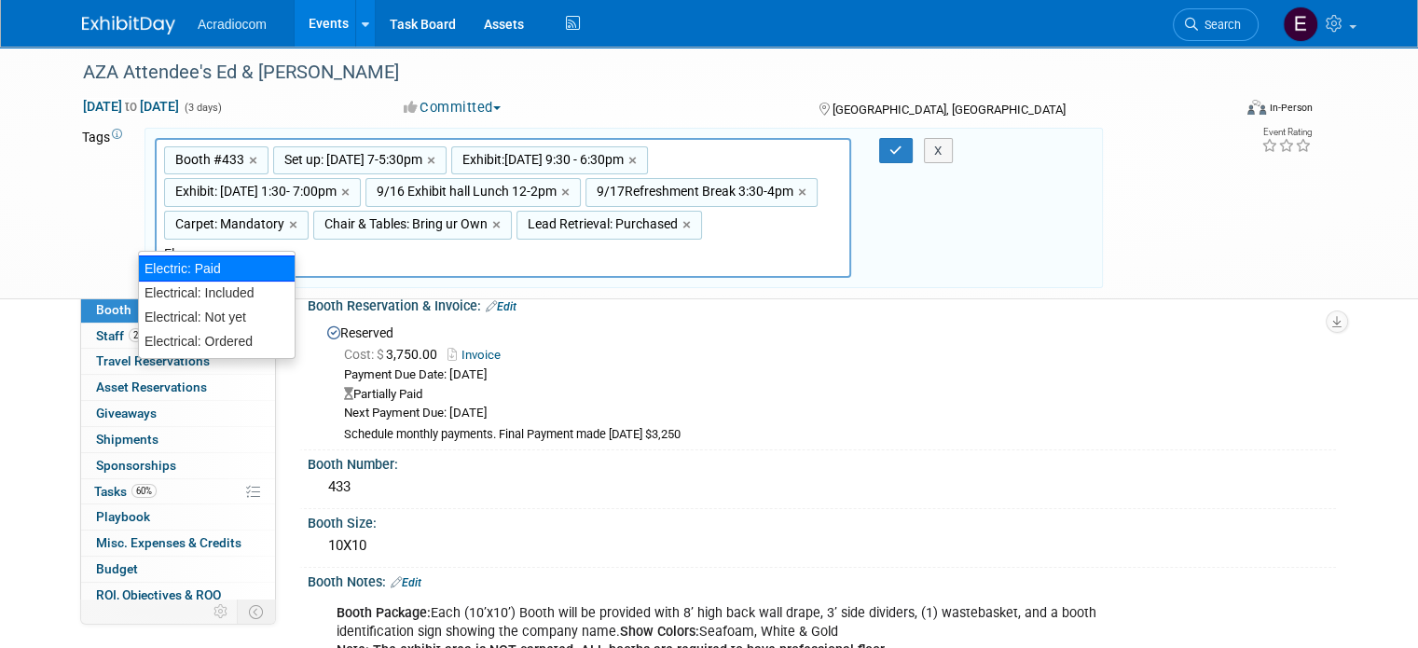
click at [203, 267] on div "Electric: Paid" at bounding box center [217, 268] width 158 height 26
type input "Booth #433, Set up: 9/15 Mon 7-5:30pm, Exhibit:9/16 Tue 9:30 - 6:30pm, Exhibit:…"
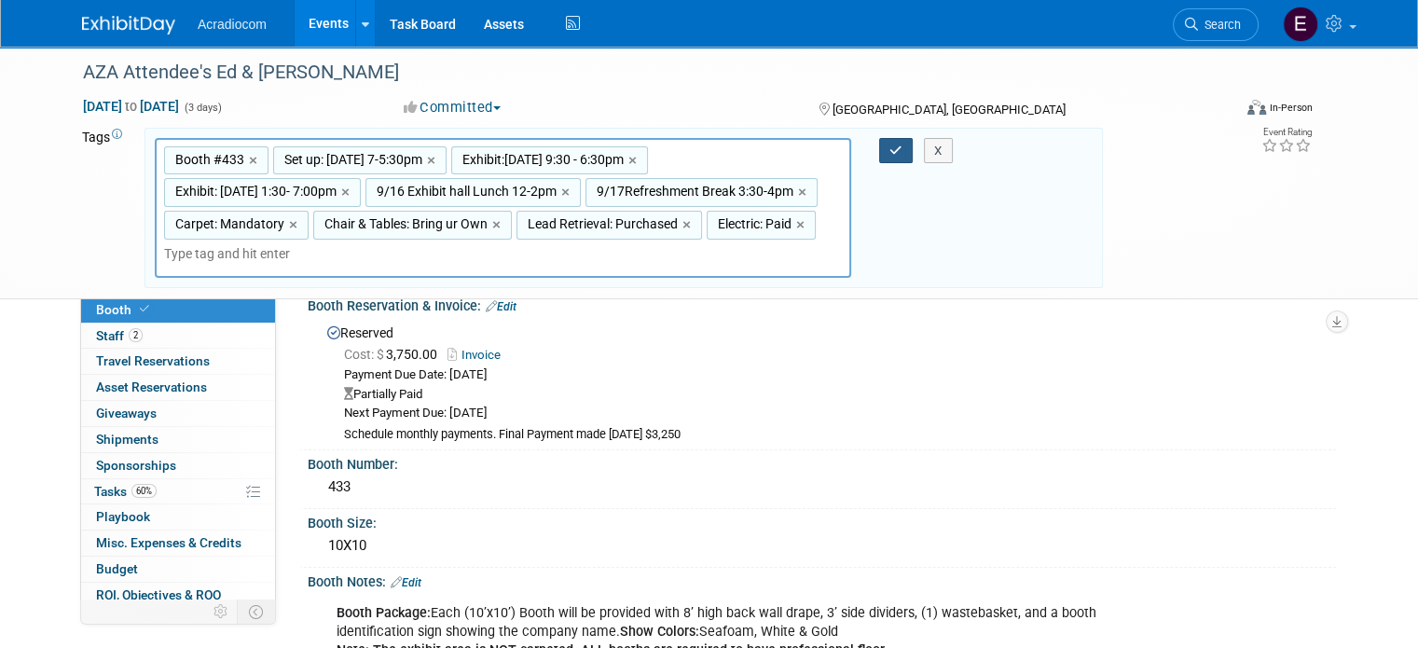
click at [895, 141] on button "button" at bounding box center [896, 151] width 34 height 26
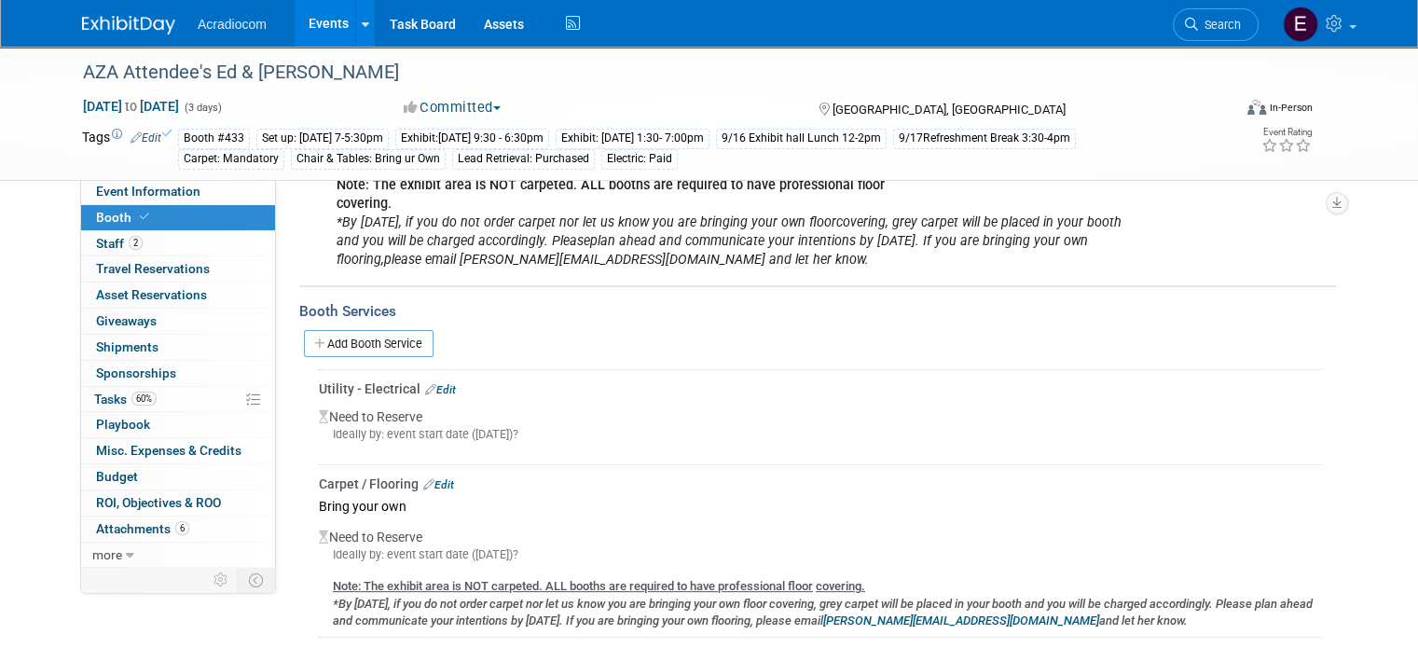
scroll to position [559, 0]
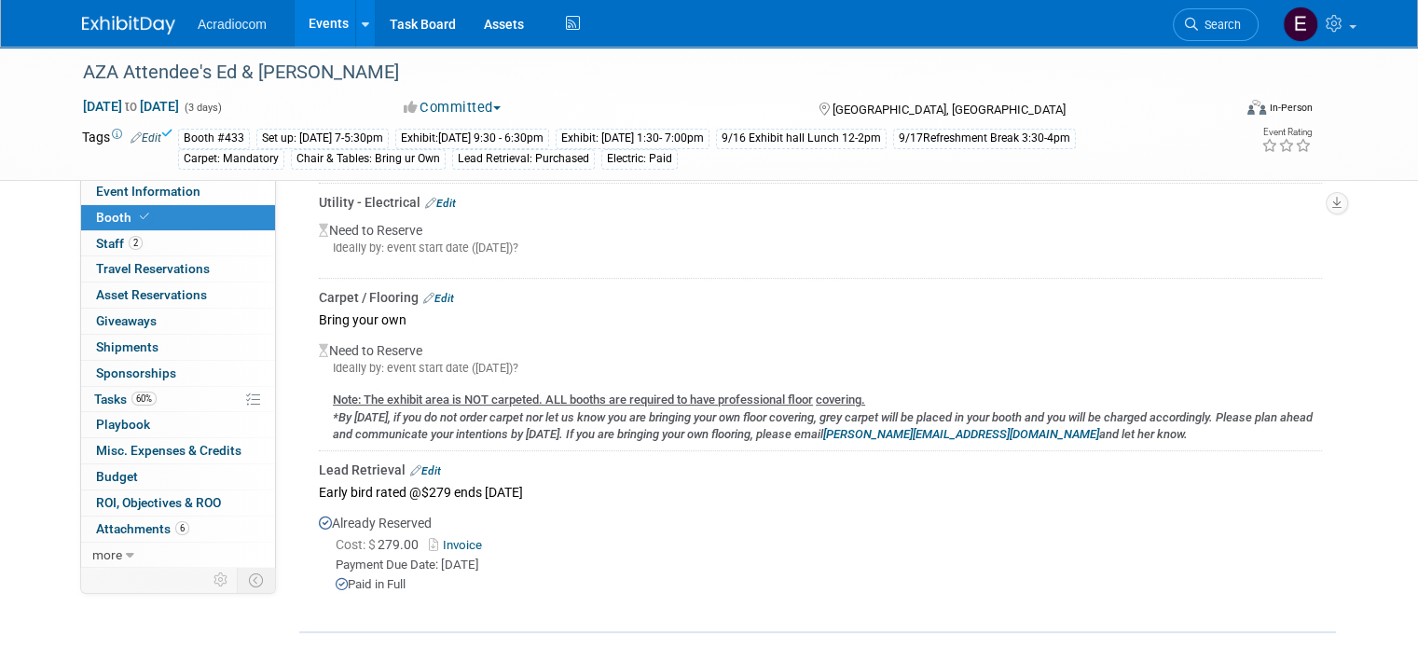
click at [439, 212] on div "Need to Reserve Ideally by: event start date (Mon. Sep 15, 2025)?" at bounding box center [820, 242] width 1003 height 60
click at [439, 199] on link "Edit" at bounding box center [440, 203] width 31 height 13
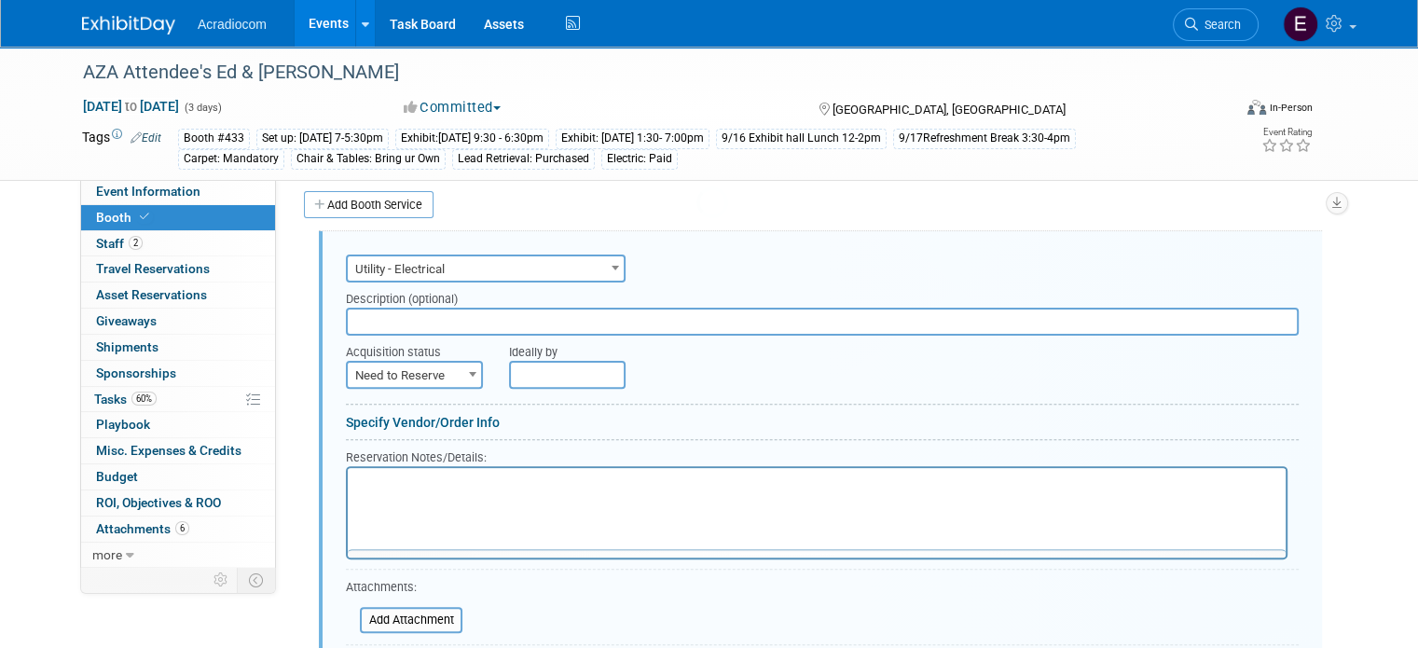
scroll to position [0, 0]
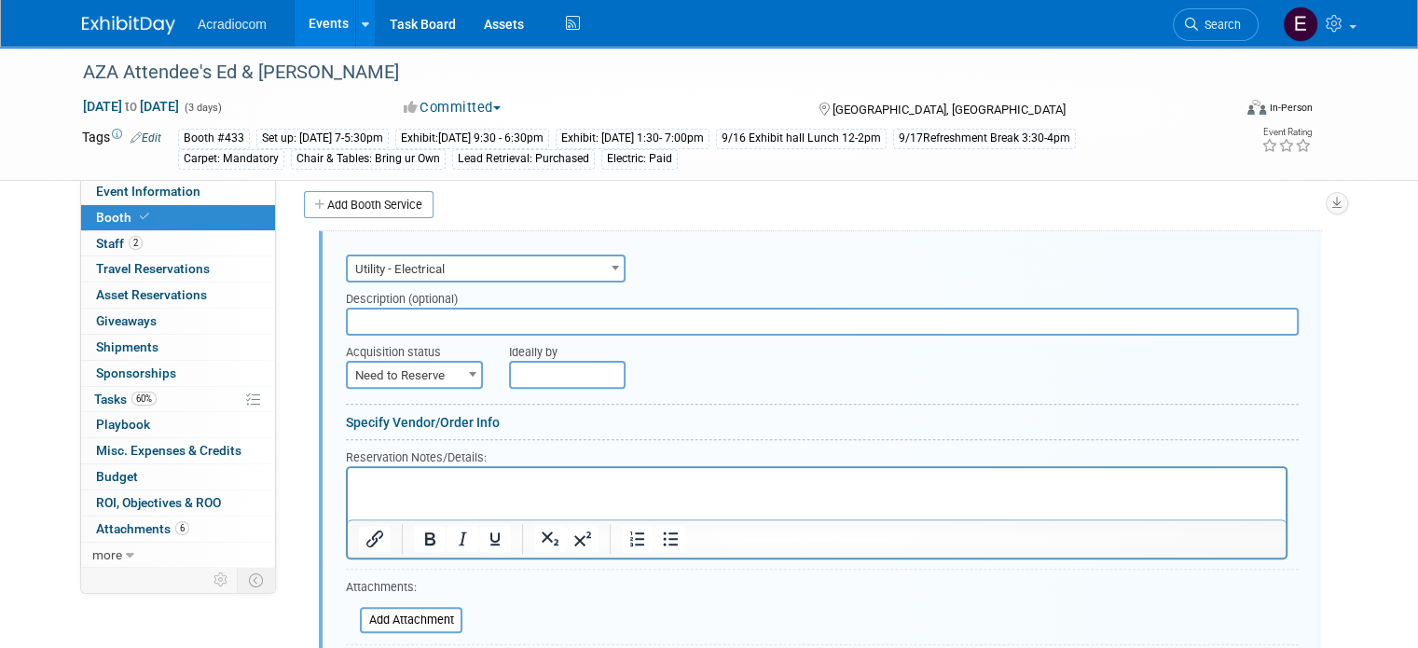
click at [408, 271] on span "Utility - Electrical" at bounding box center [486, 269] width 276 height 26
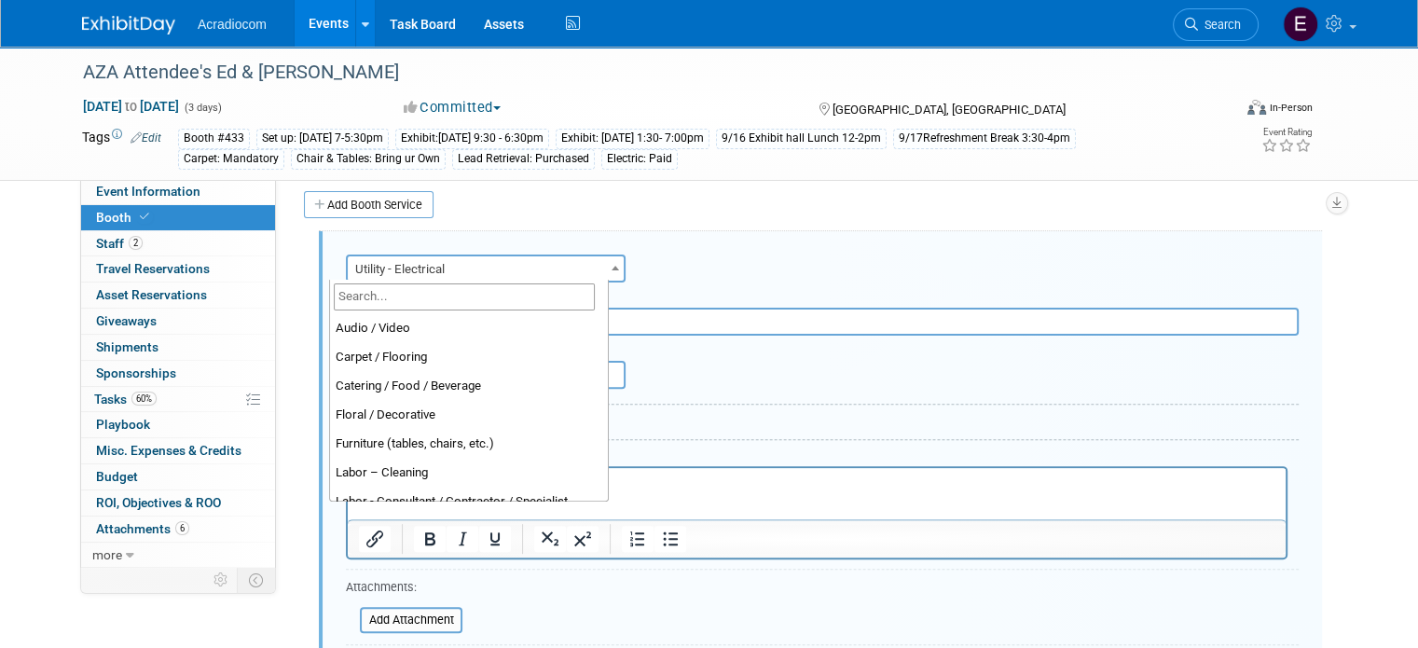
scroll to position [477, 0]
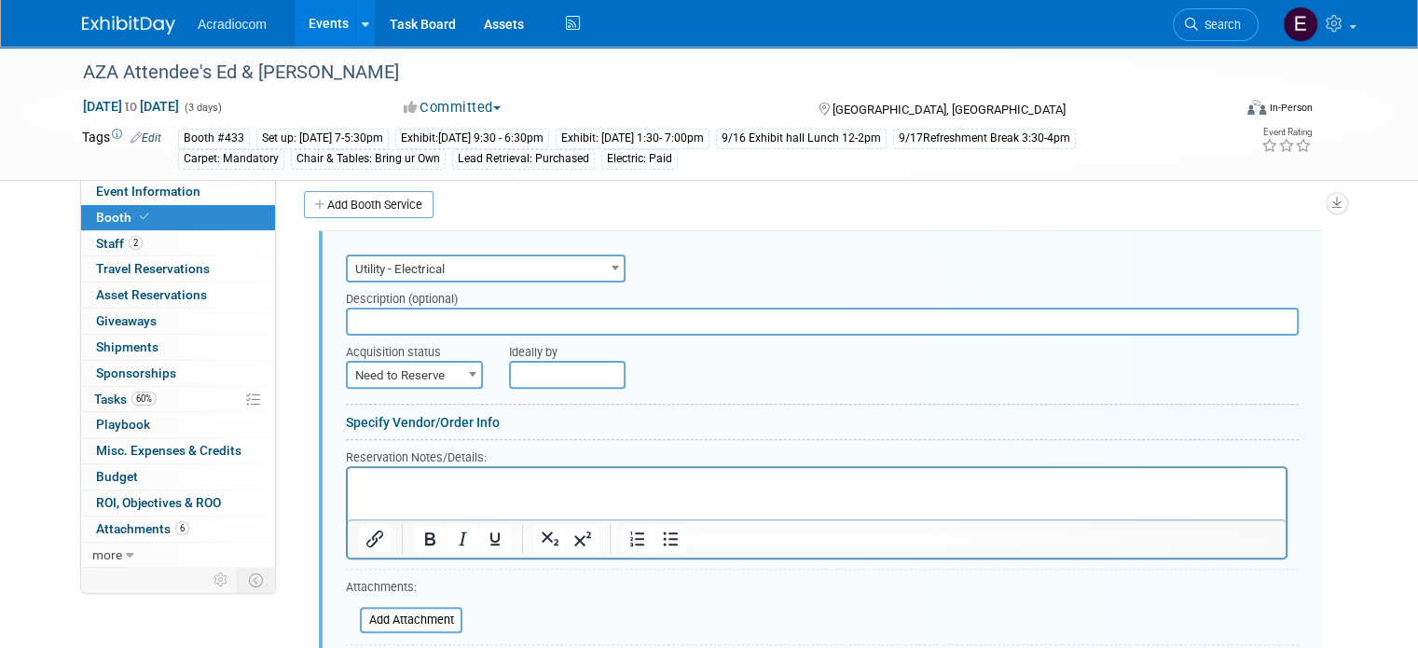
click at [423, 256] on span "Utility - Electrical" at bounding box center [486, 269] width 276 height 26
click at [397, 386] on form "Audio / Video Carpet / Flooring Catering / Food / Beverage Floral / Decorative …" at bounding box center [822, 480] width 953 height 460
click at [408, 375] on span "Need to Reserve" at bounding box center [414, 376] width 133 height 26
select select "2"
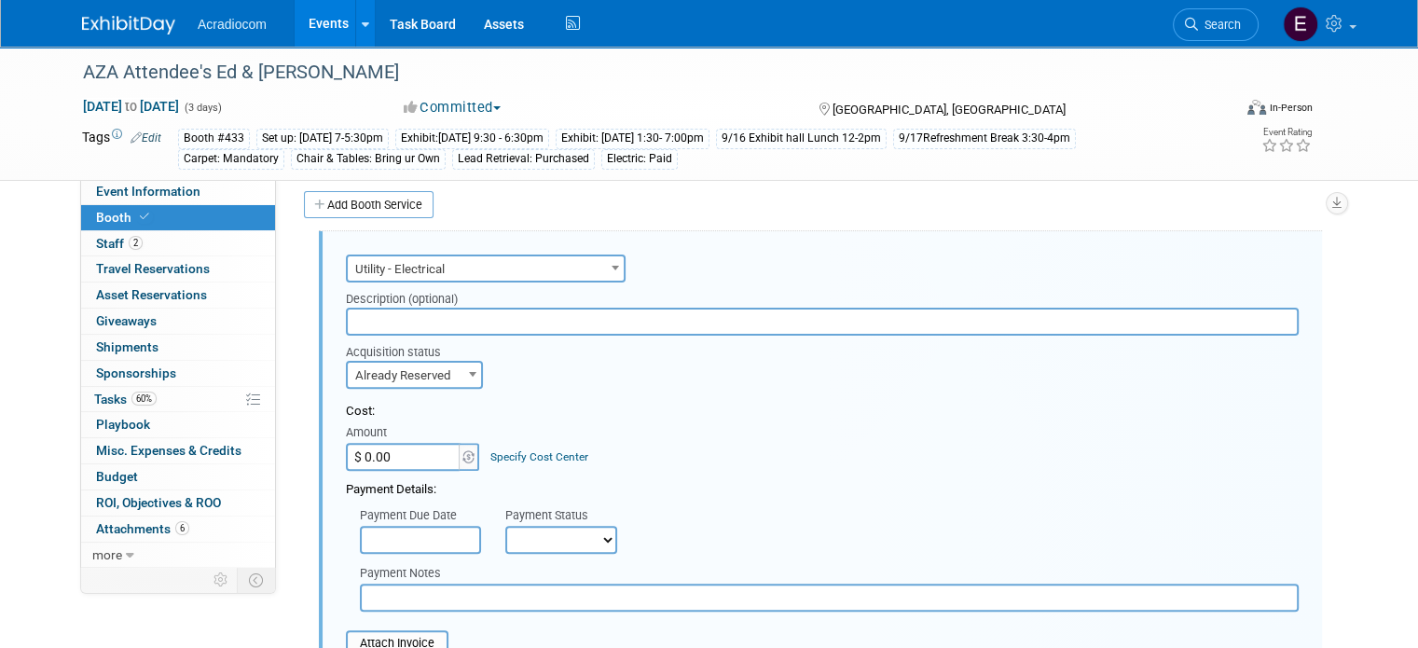
click at [433, 451] on input "$ 0.00" at bounding box center [404, 457] width 117 height 28
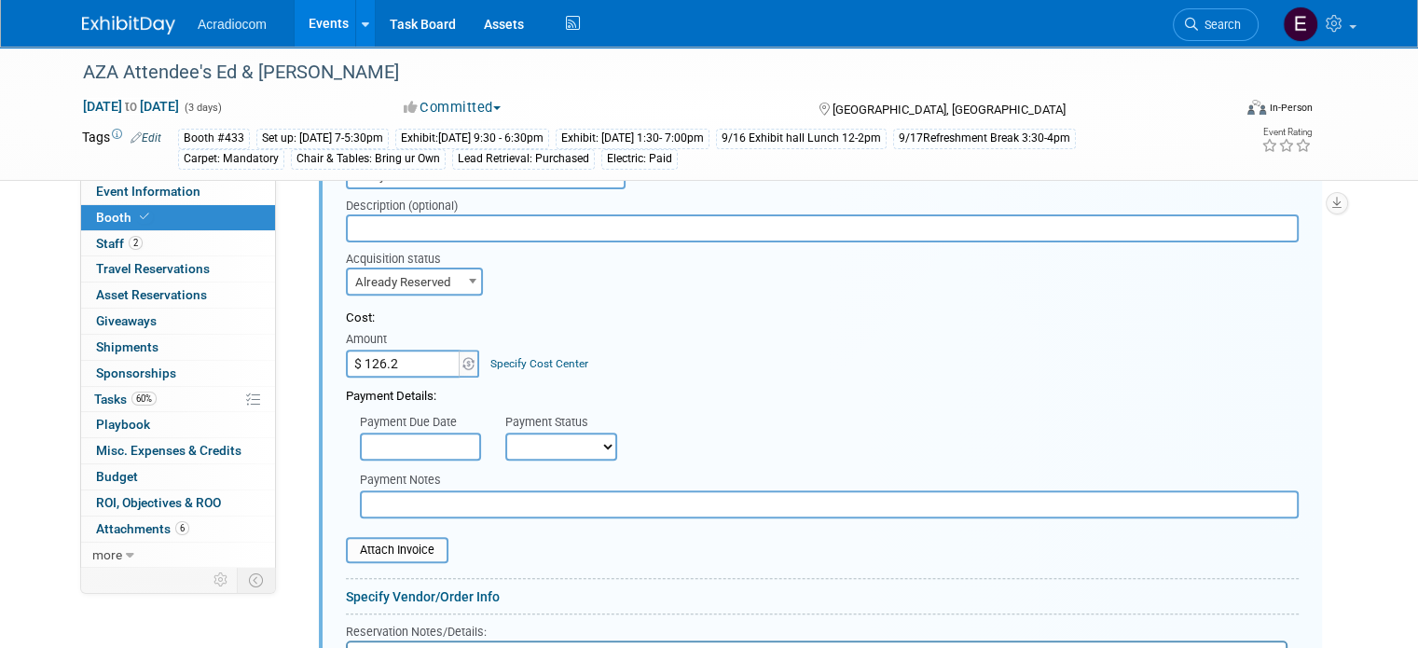
type input "$ 126.23"
click at [388, 440] on input "text" at bounding box center [420, 447] width 121 height 28
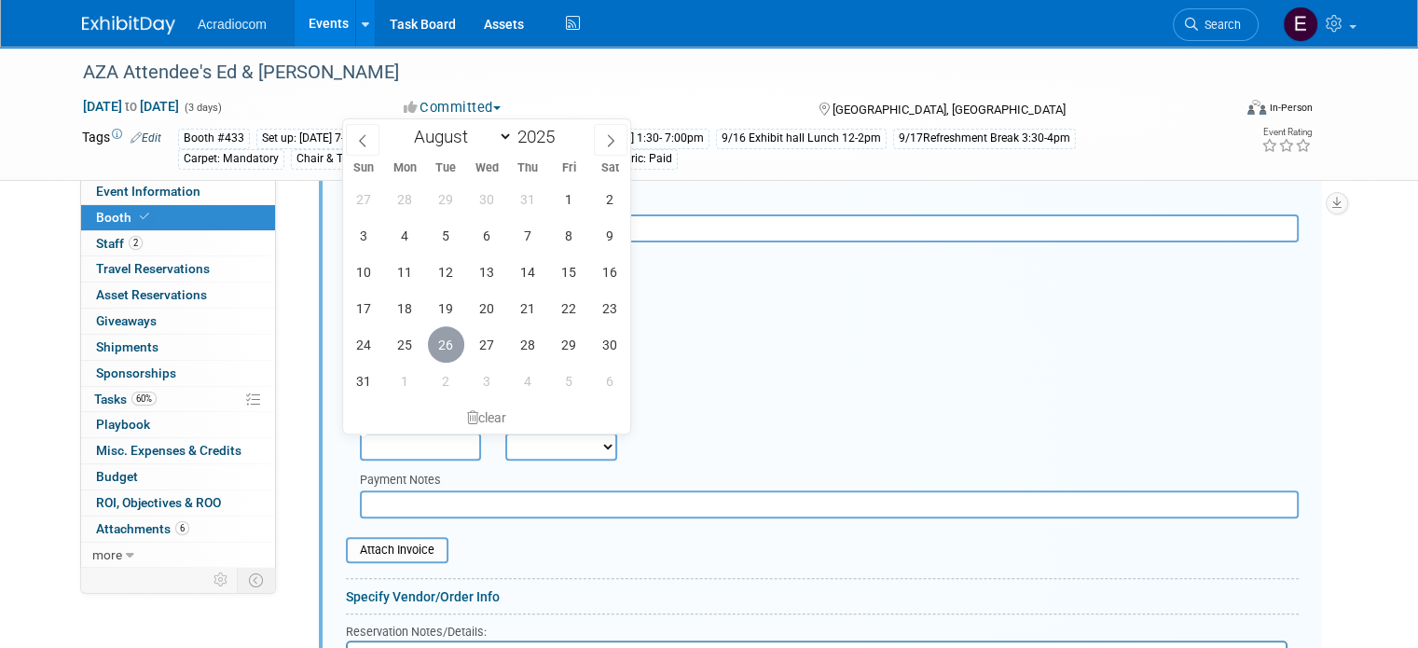
click at [445, 339] on span "26" at bounding box center [446, 344] width 36 height 36
type input "Aug 26, 2025"
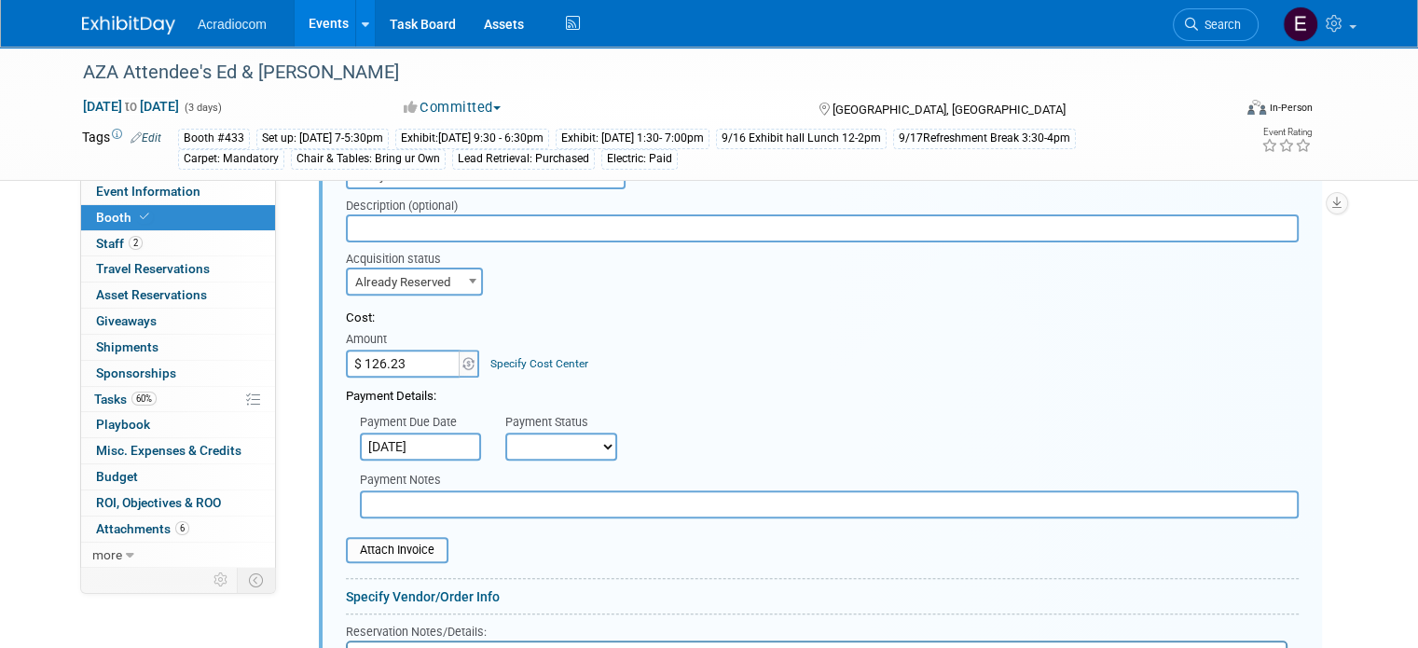
click at [507, 438] on select "Not Paid Yet Partially Paid Paid in Full" at bounding box center [561, 447] width 112 height 28
select select "1"
click at [505, 433] on select "Not Paid Yet Partially Paid Paid in Full" at bounding box center [561, 447] width 112 height 28
click at [390, 549] on input "file" at bounding box center [336, 550] width 222 height 22
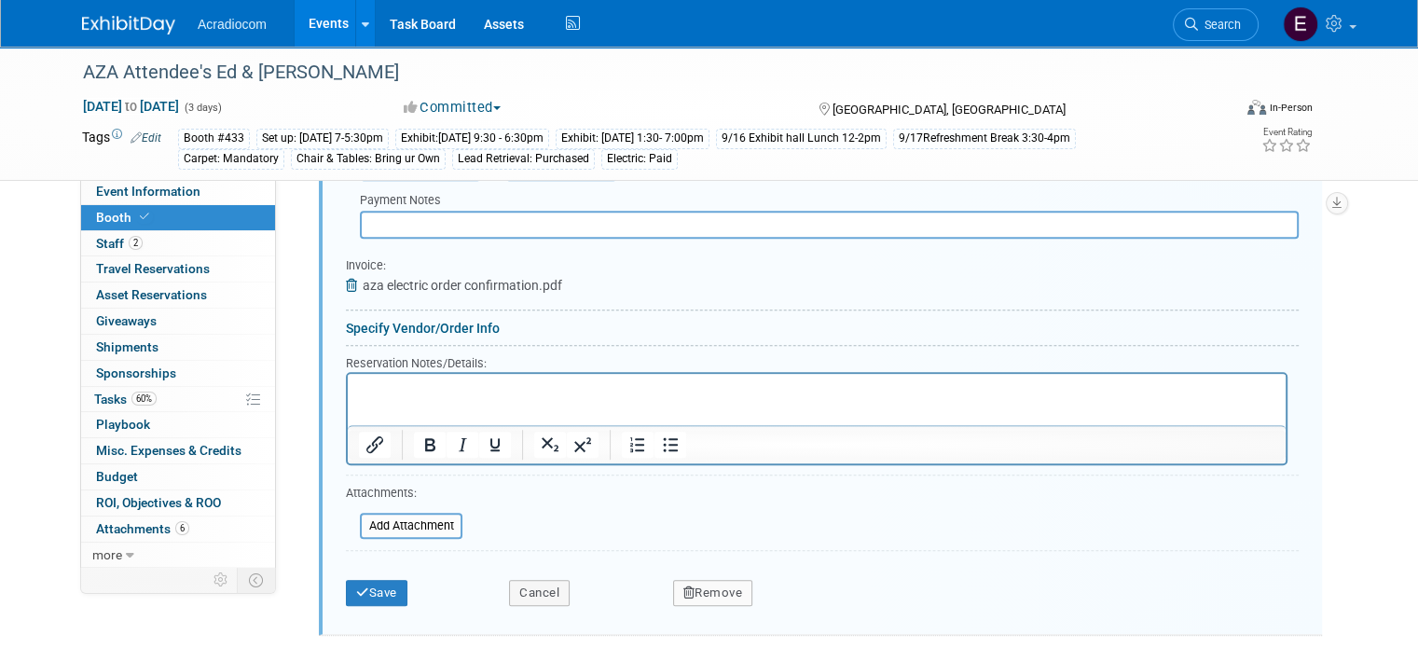
scroll to position [978, 0]
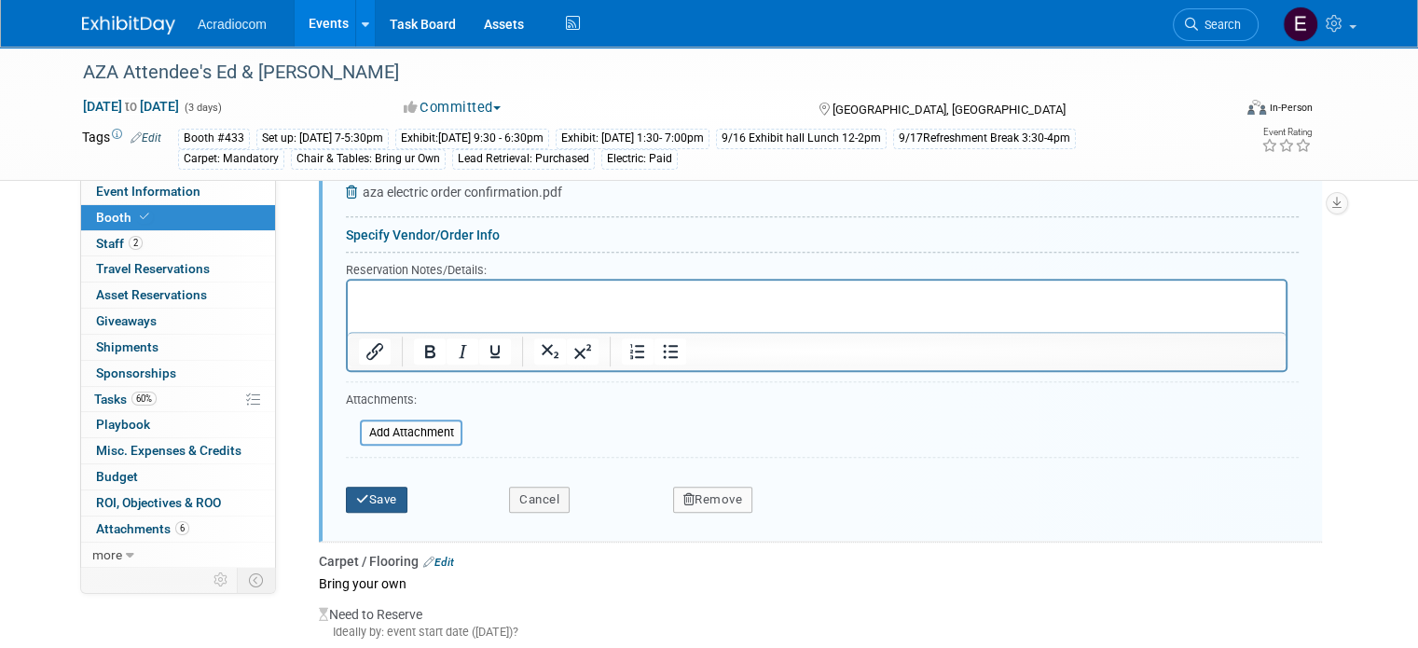
click at [372, 491] on button "Save" at bounding box center [377, 500] width 62 height 26
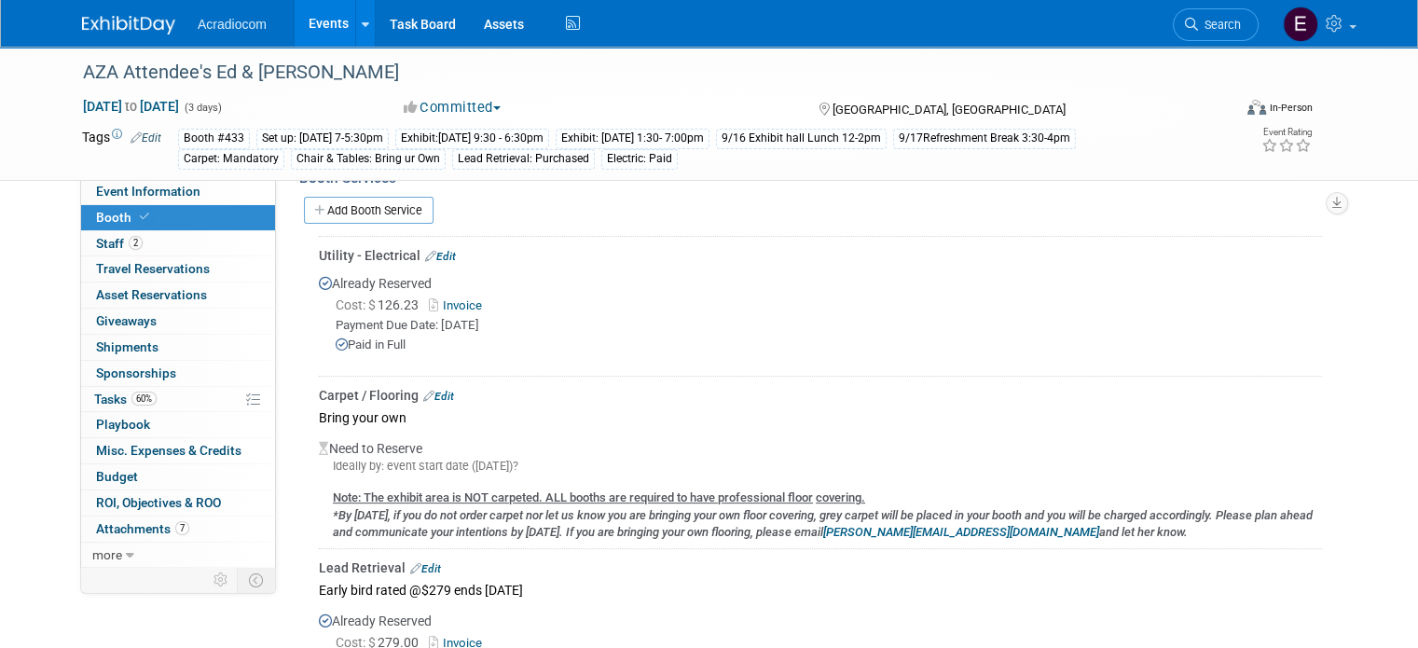
scroll to position [133, 0]
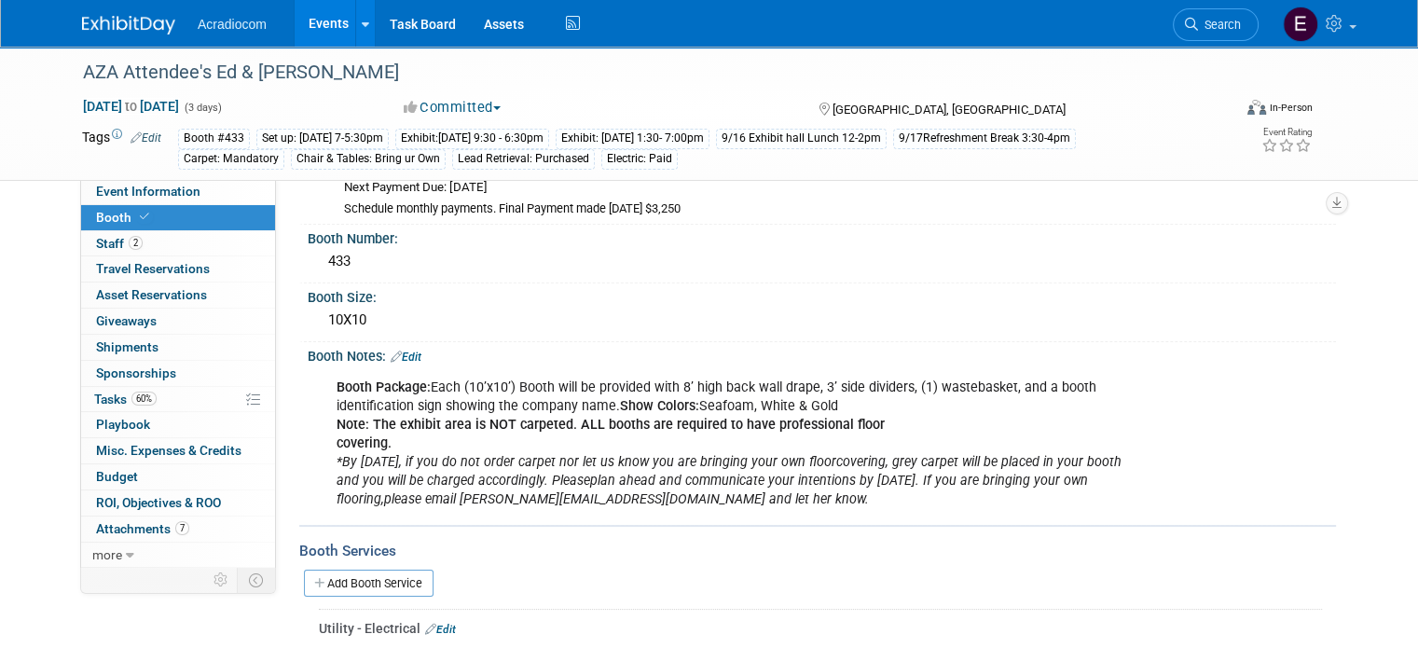
click at [311, 564] on div "Add Booth Service" at bounding box center [817, 582] width 1037 height 43
click at [314, 571] on link "Add Booth Service" at bounding box center [369, 583] width 130 height 27
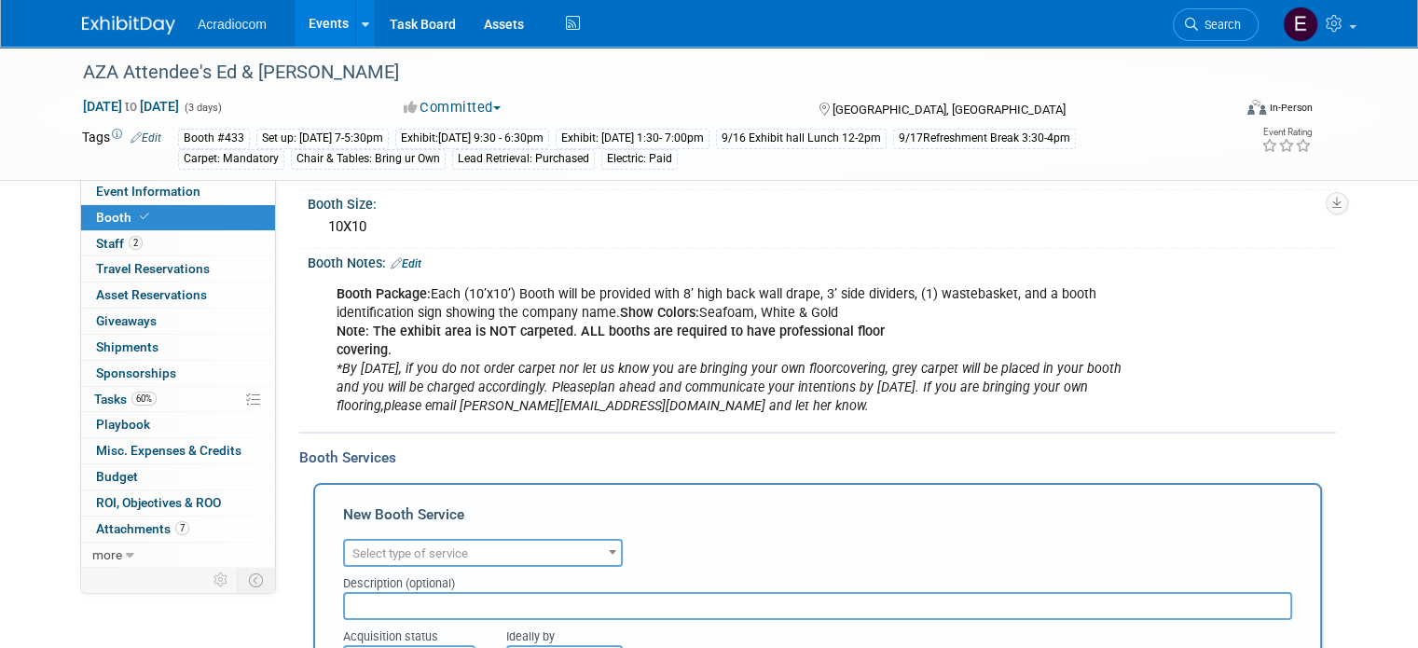
scroll to position [320, 0]
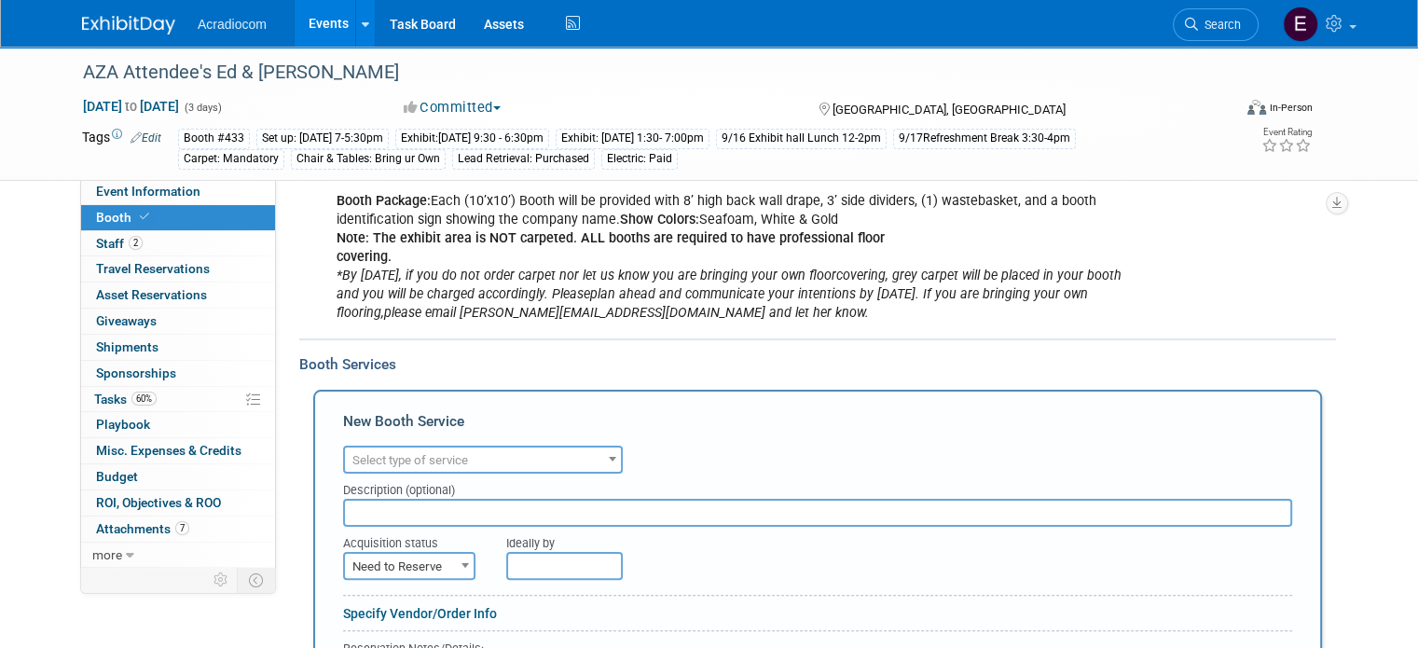
click at [522, 450] on span "Select type of service" at bounding box center [483, 460] width 276 height 26
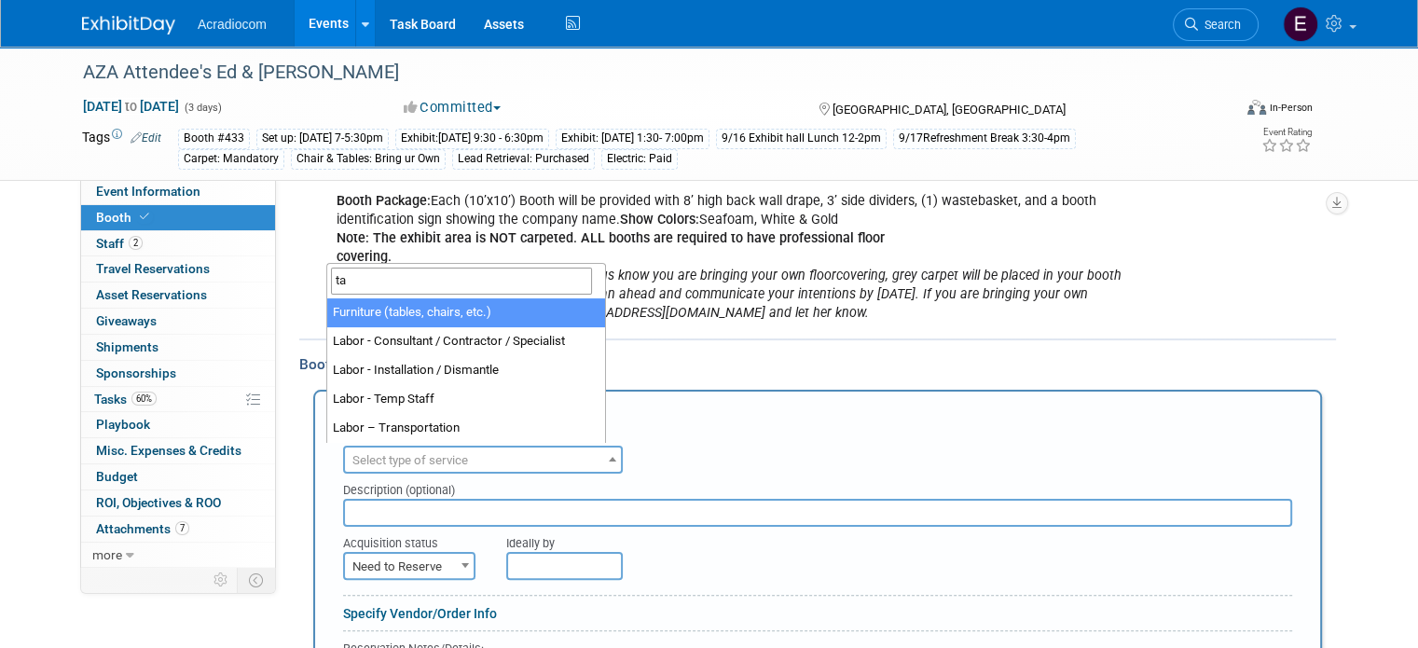
type input "ta"
select select "6"
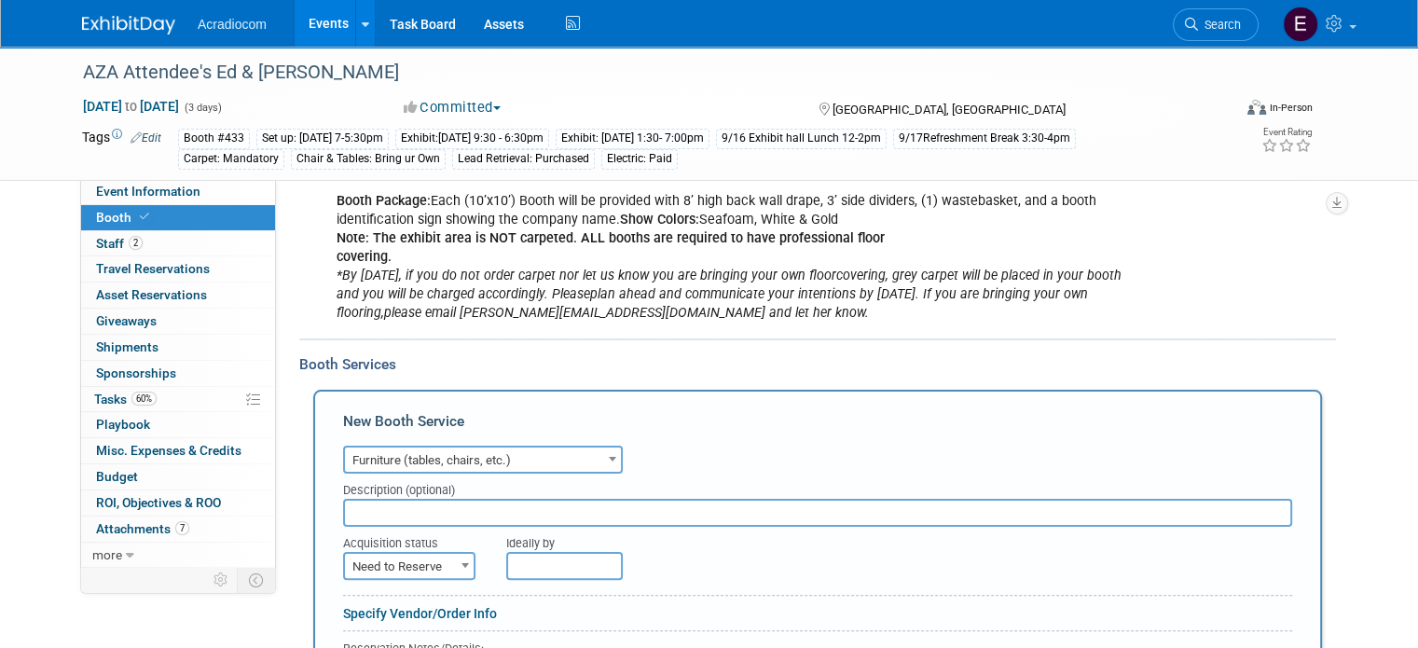
click at [399, 504] on input "text" at bounding box center [817, 513] width 949 height 28
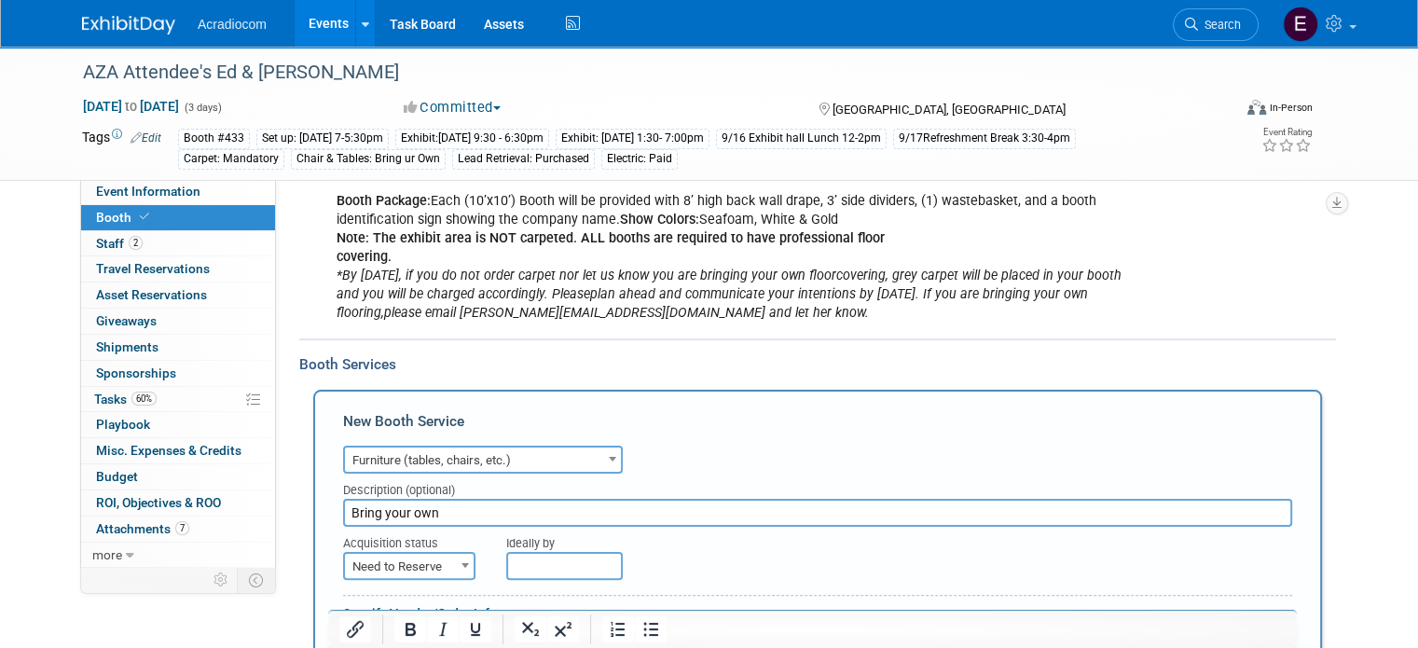
scroll to position [506, 0]
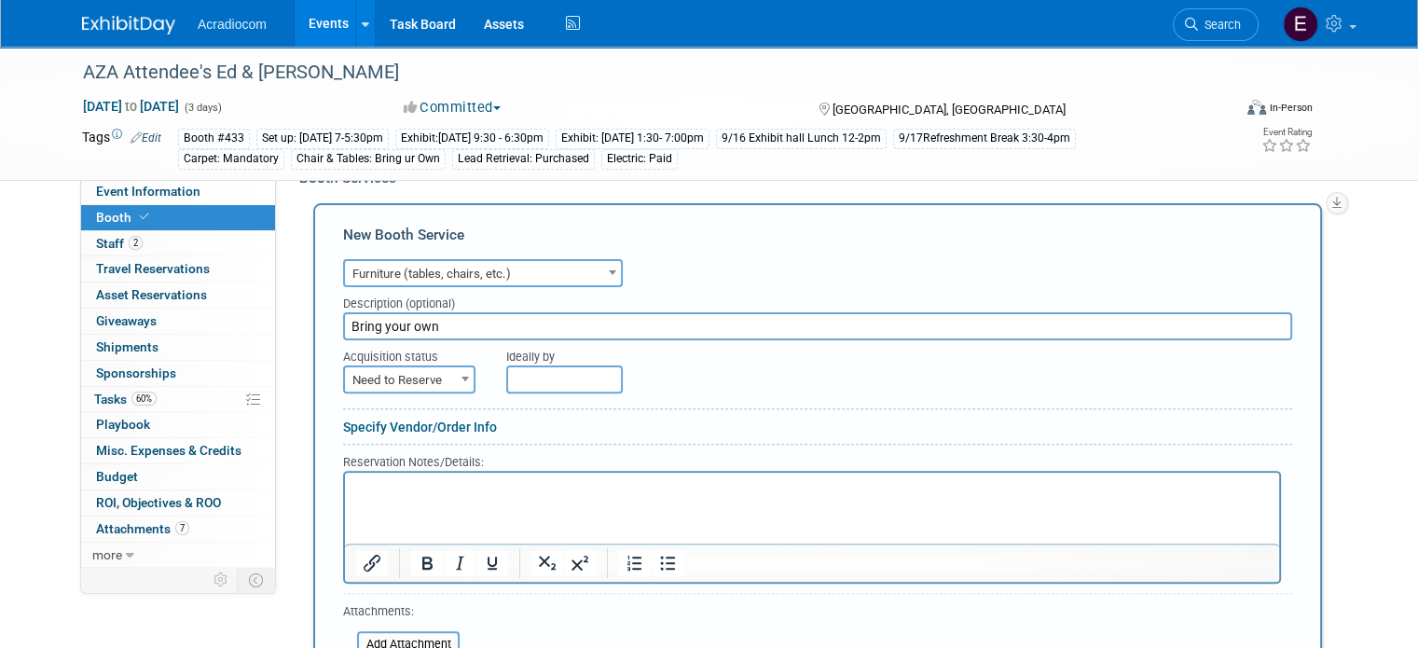
type input "Bring your own"
click at [433, 380] on span "Need to Reserve" at bounding box center [409, 380] width 129 height 26
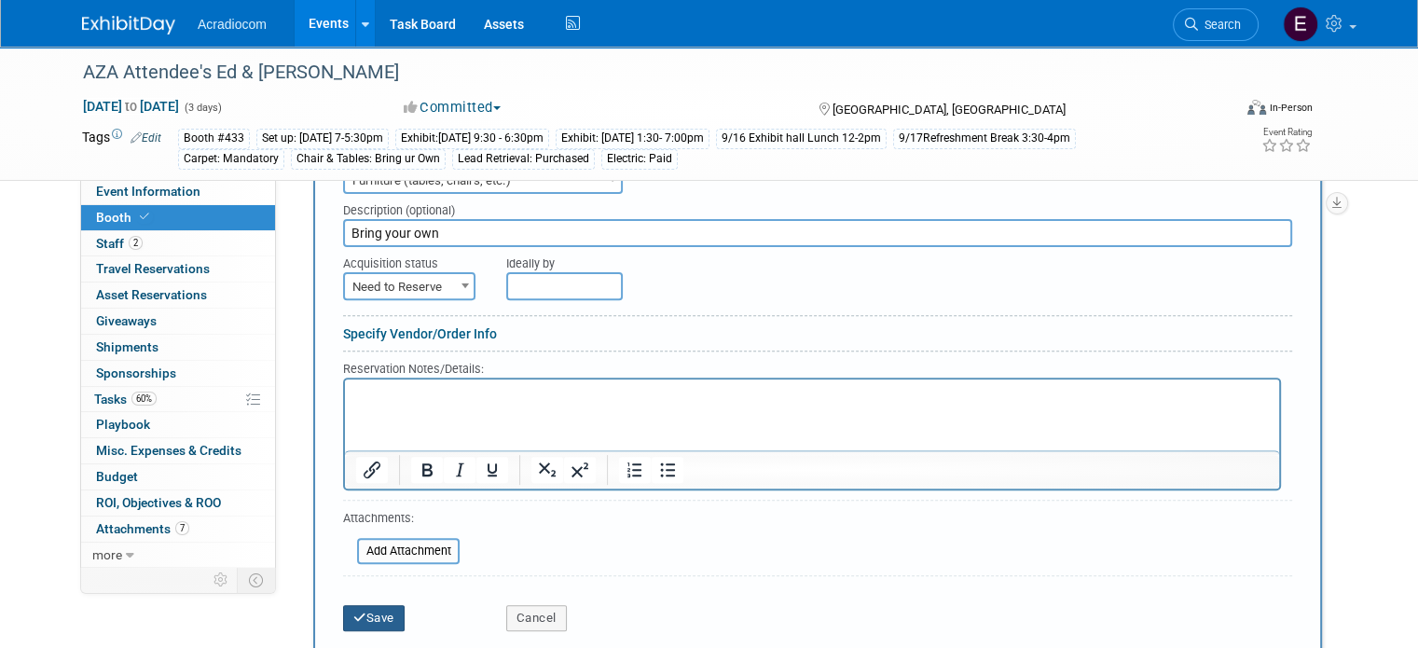
click at [381, 617] on button "Save" at bounding box center [374, 618] width 62 height 26
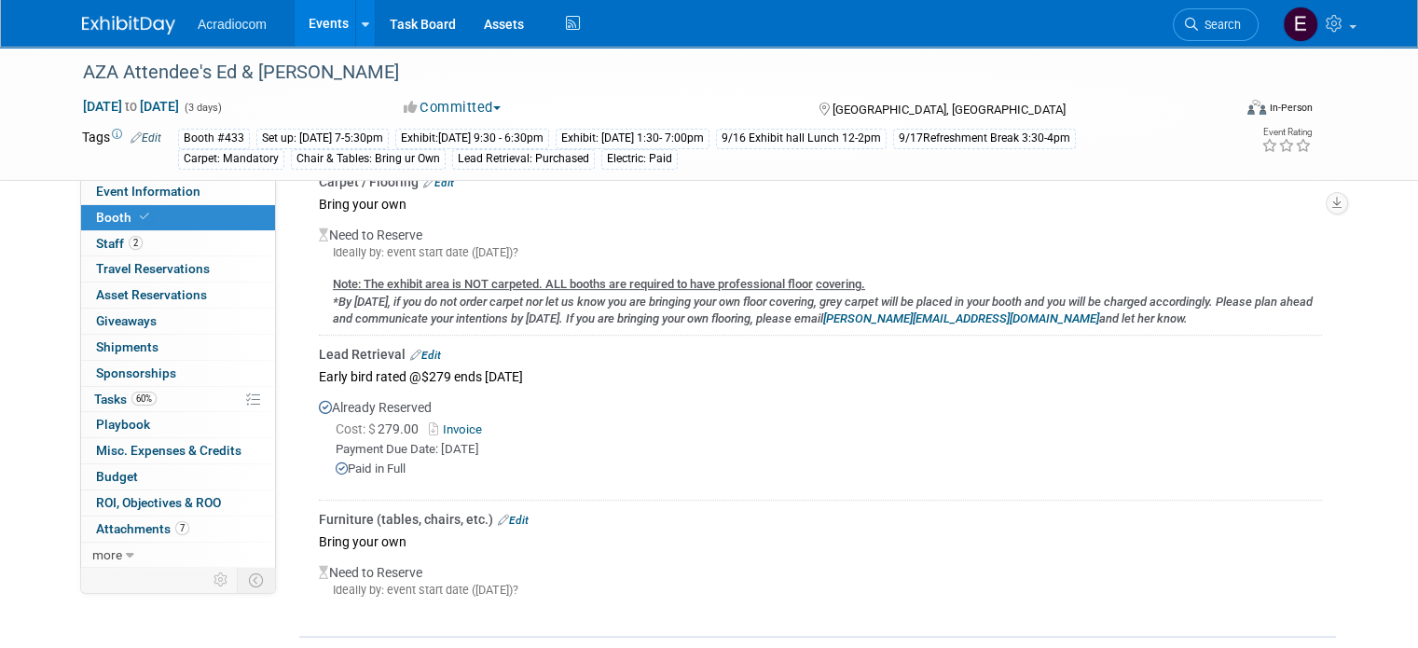
scroll to position [906, 0]
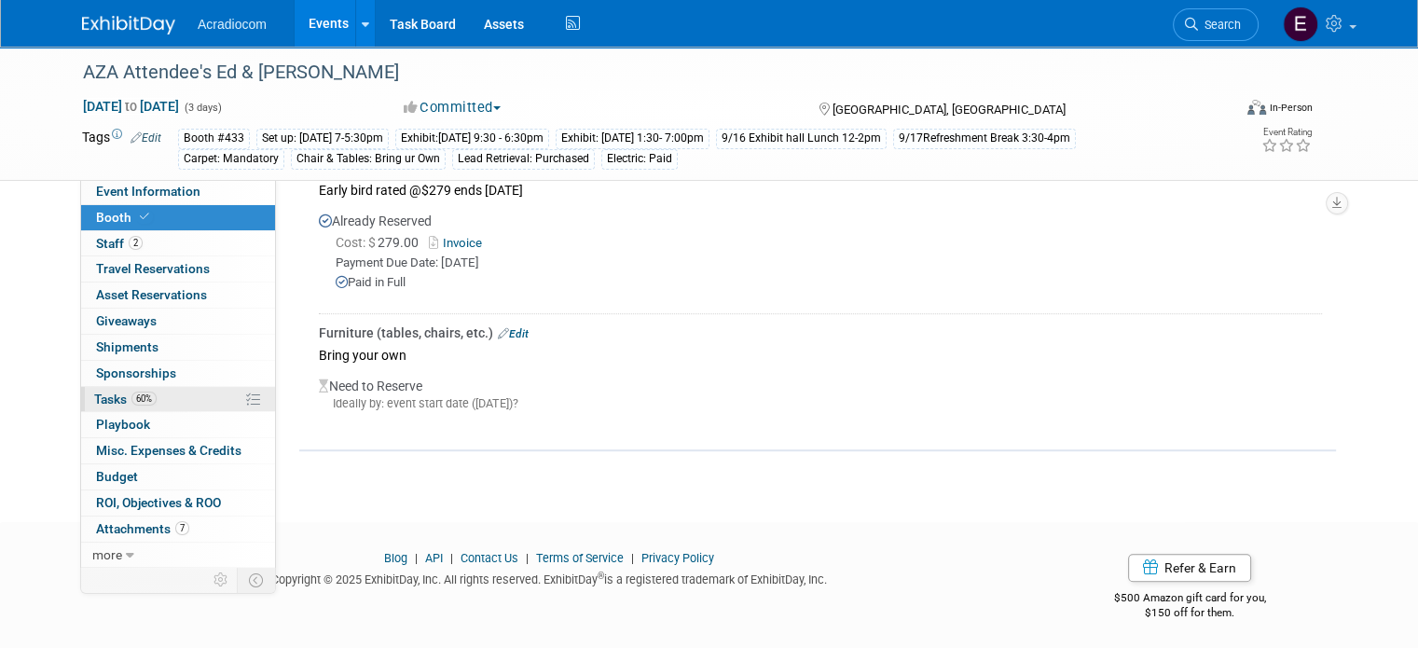
click at [155, 409] on link "60% Tasks 60%" at bounding box center [178, 399] width 194 height 25
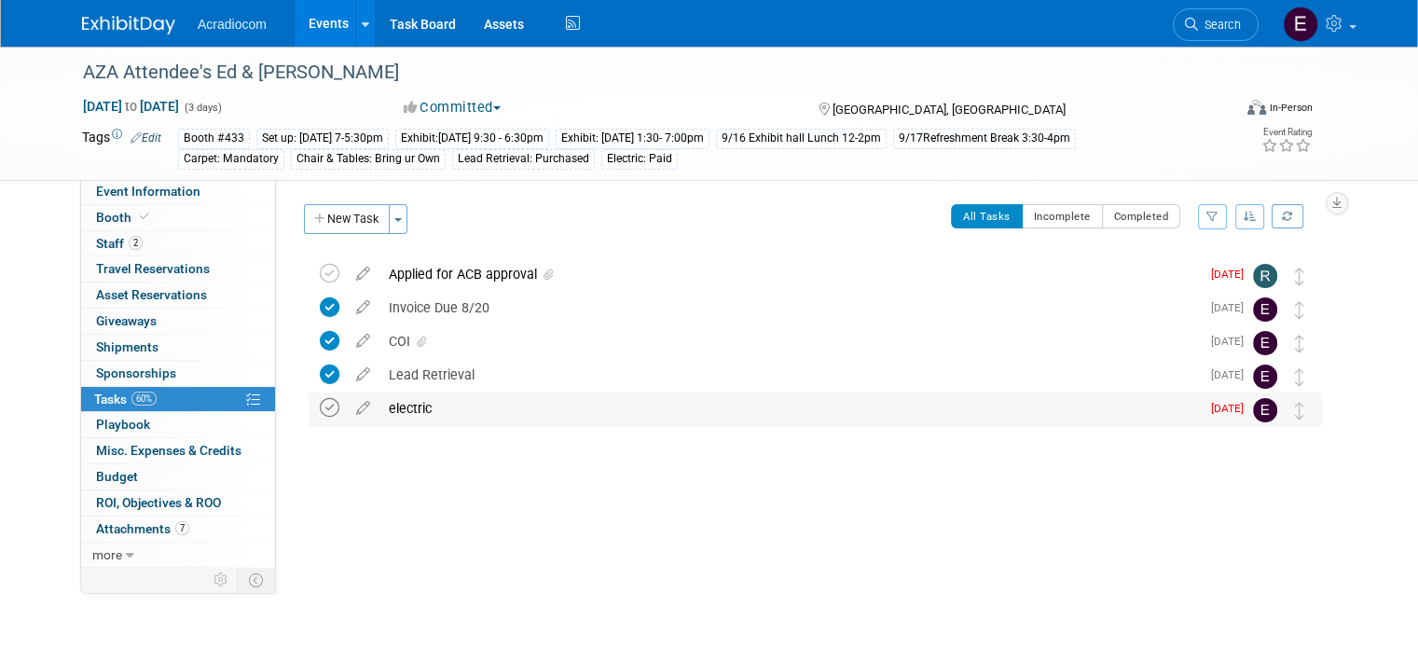
click at [320, 398] on icon at bounding box center [330, 408] width 20 height 20
click at [144, 23] on img at bounding box center [128, 25] width 93 height 19
